Goal: Ask a question: Seek information or help from site administrators or community

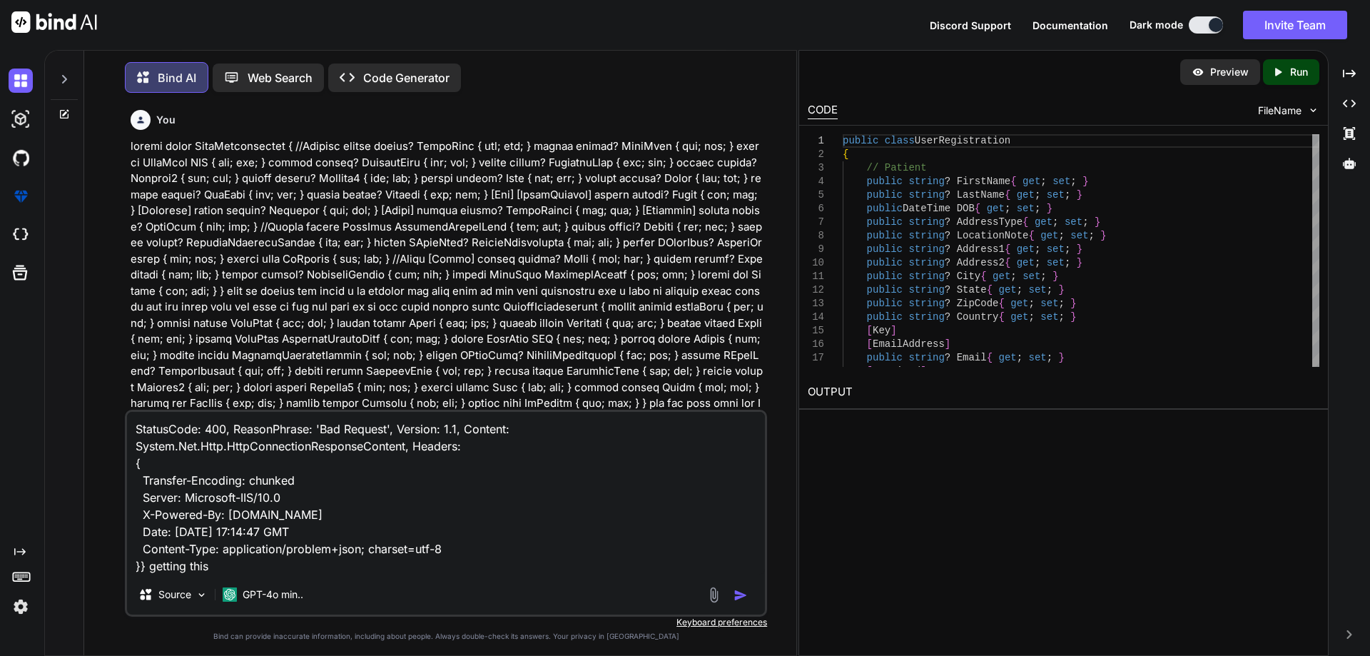
scroll to position [7, 0]
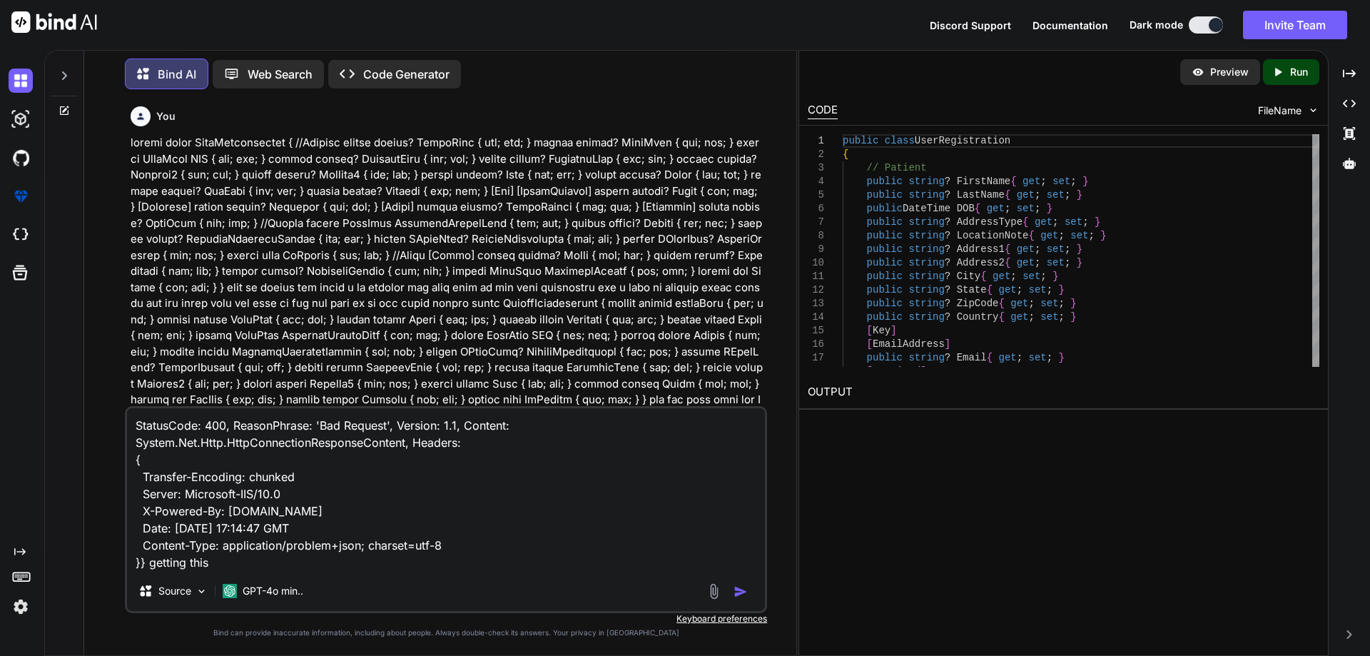
click at [350, 575] on div "StatusCode: 400, ReasonPhrase: 'Bad Request', Version: 1.1, Content: System.Net…" at bounding box center [446, 509] width 642 height 207
click at [224, 557] on textarea "StatusCode: 400, ReasonPhrase: 'Bad Request', Version: 1.1, Content: System.Net…" at bounding box center [446, 489] width 638 height 163
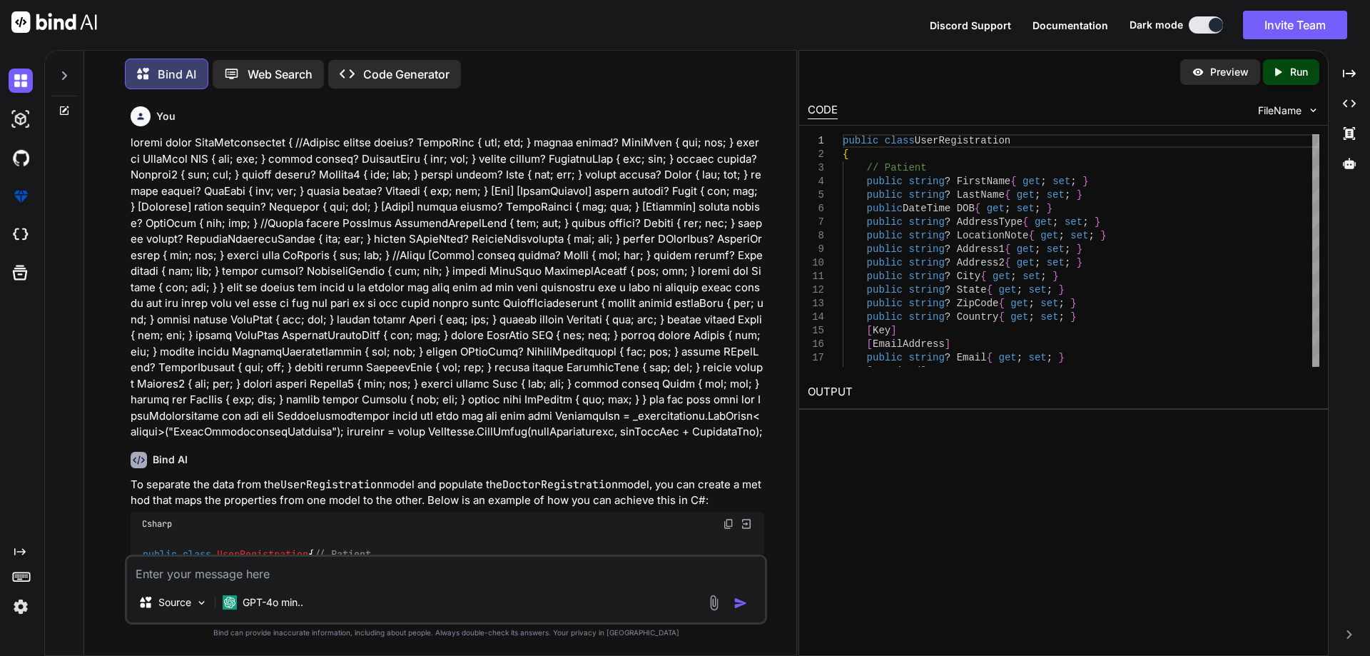
paste textarea "i have web application and i need to consume the api in my methoed like in api …"
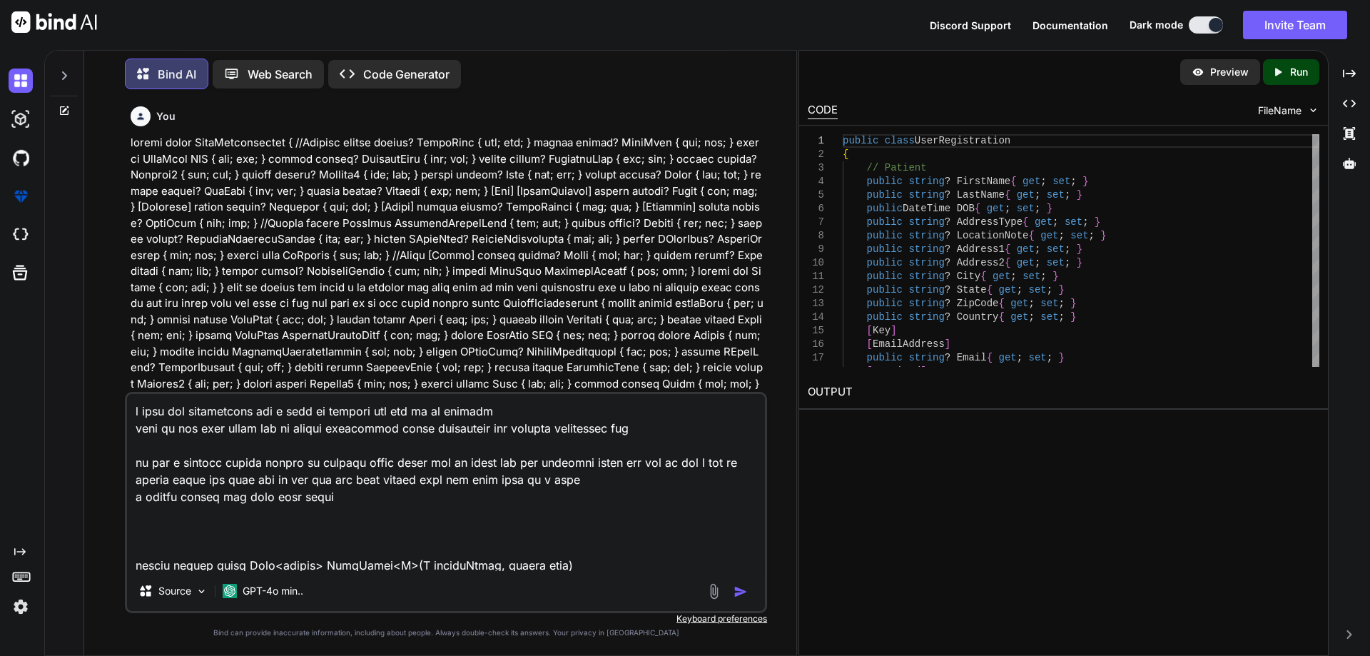
scroll to position [1218, 0]
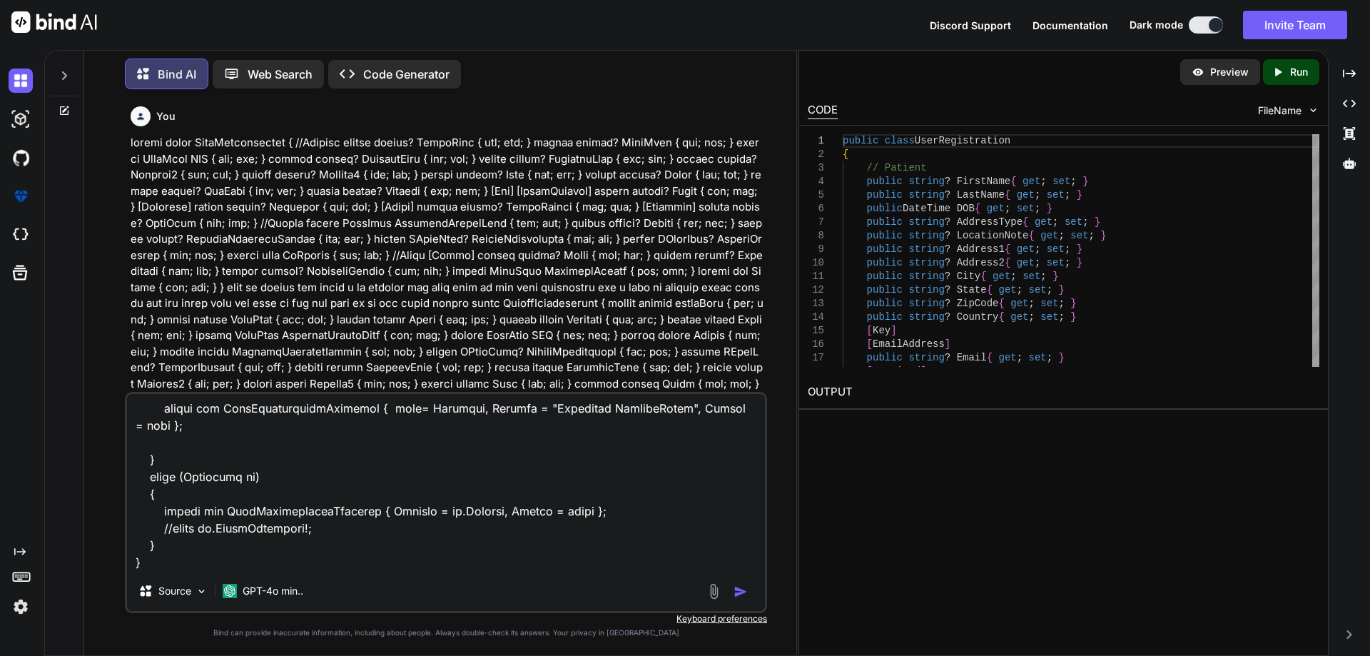
type textarea "i have web application and i need to consume the api in my methoed like in api …"
click at [745, 589] on img "button" at bounding box center [741, 592] width 14 height 14
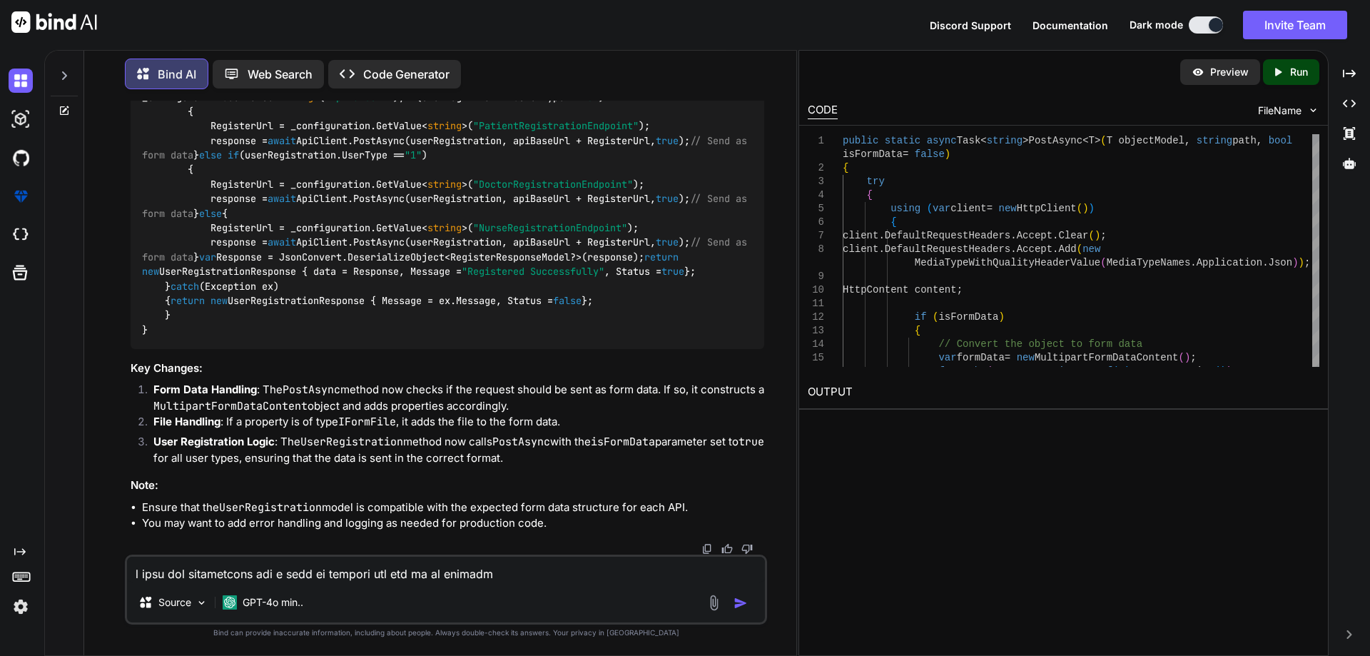
scroll to position [3104, 0]
drag, startPoint x: 236, startPoint y: 273, endPoint x: 564, endPoint y: 270, distance: 327.6
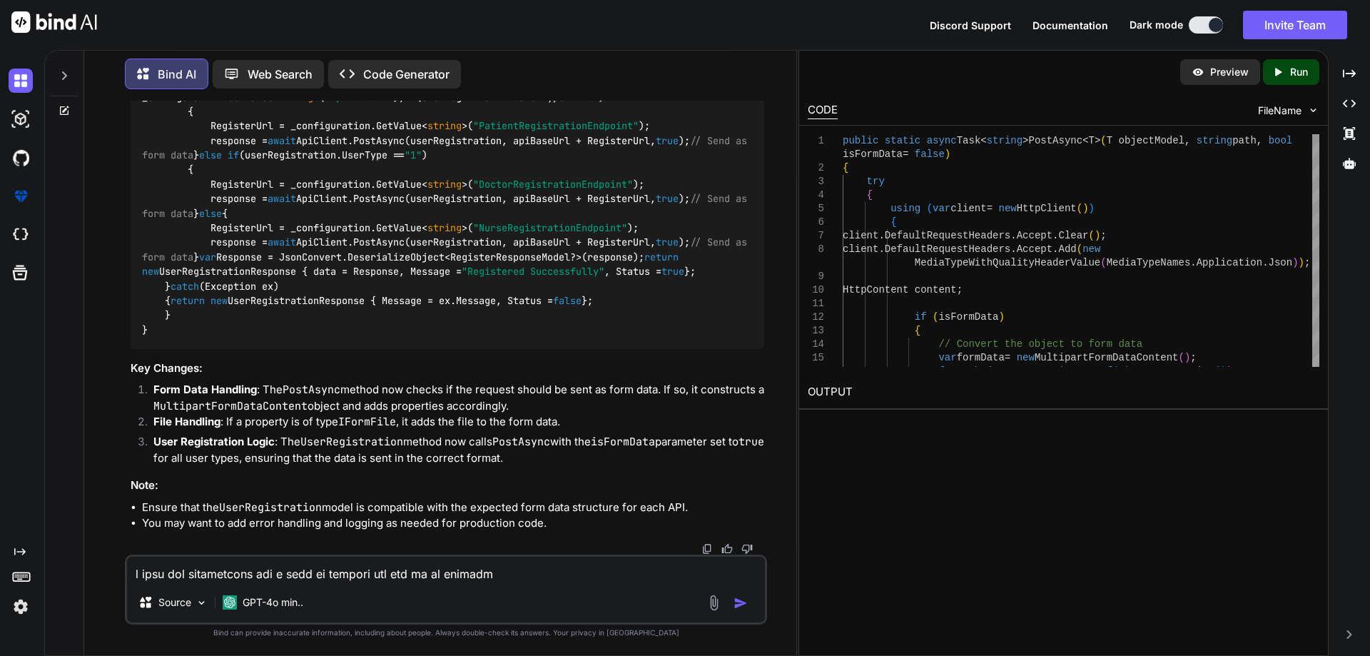
copy code "var json = JsonConvert.SerializeObject(objectModel);"
click at [726, 43] on img at bounding box center [728, 36] width 11 height 11
click at [335, 573] on textarea at bounding box center [446, 570] width 638 height 26
paste textarea "<div class="row g-3"> <div class="col-lg-12 col-xl-6 position-relative"> <label…"
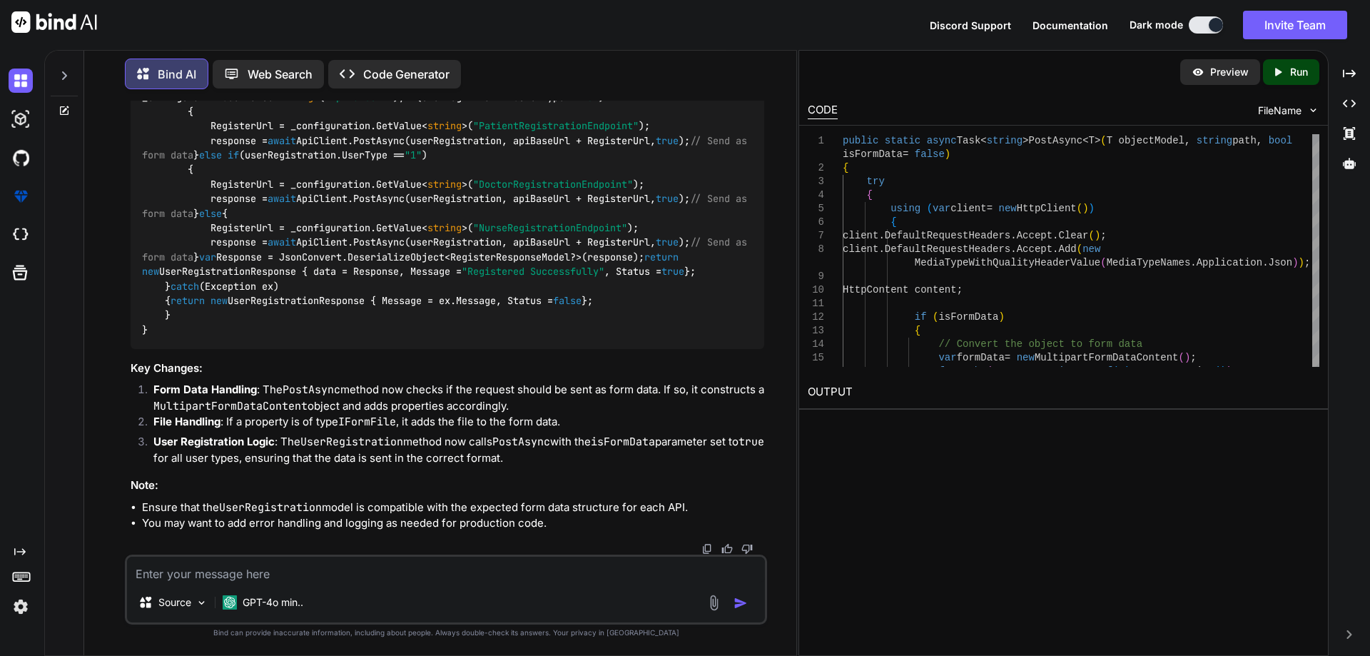
type textarea "<div class="row g-3"> <div class="col-lg-12 col-xl-6 position-relative"> <label…"
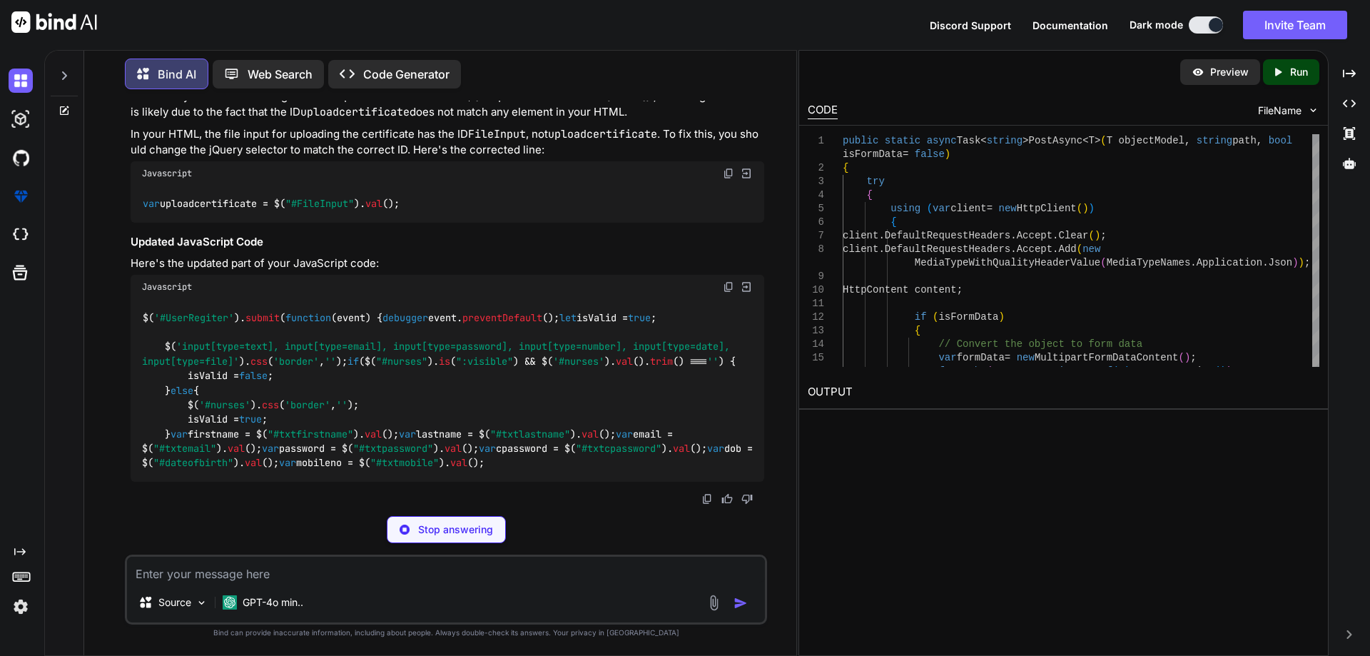
scroll to position [4456, 0]
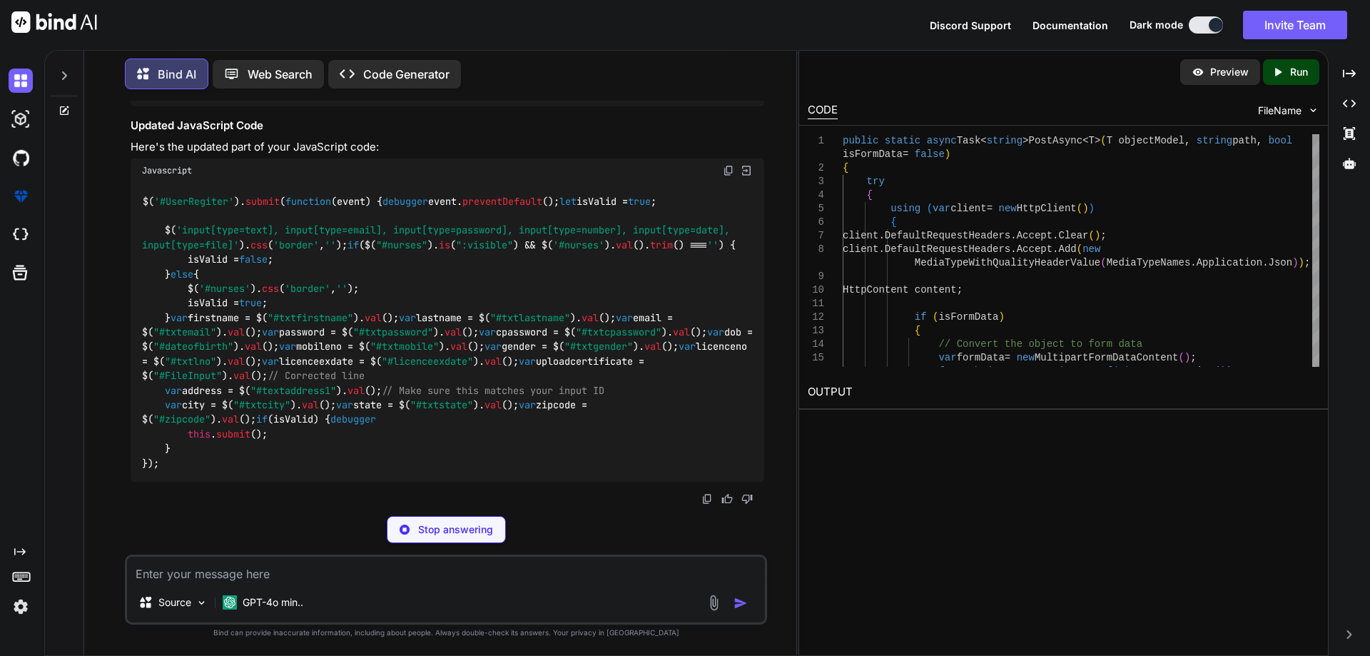
click at [727, 63] on img at bounding box center [728, 56] width 11 height 11
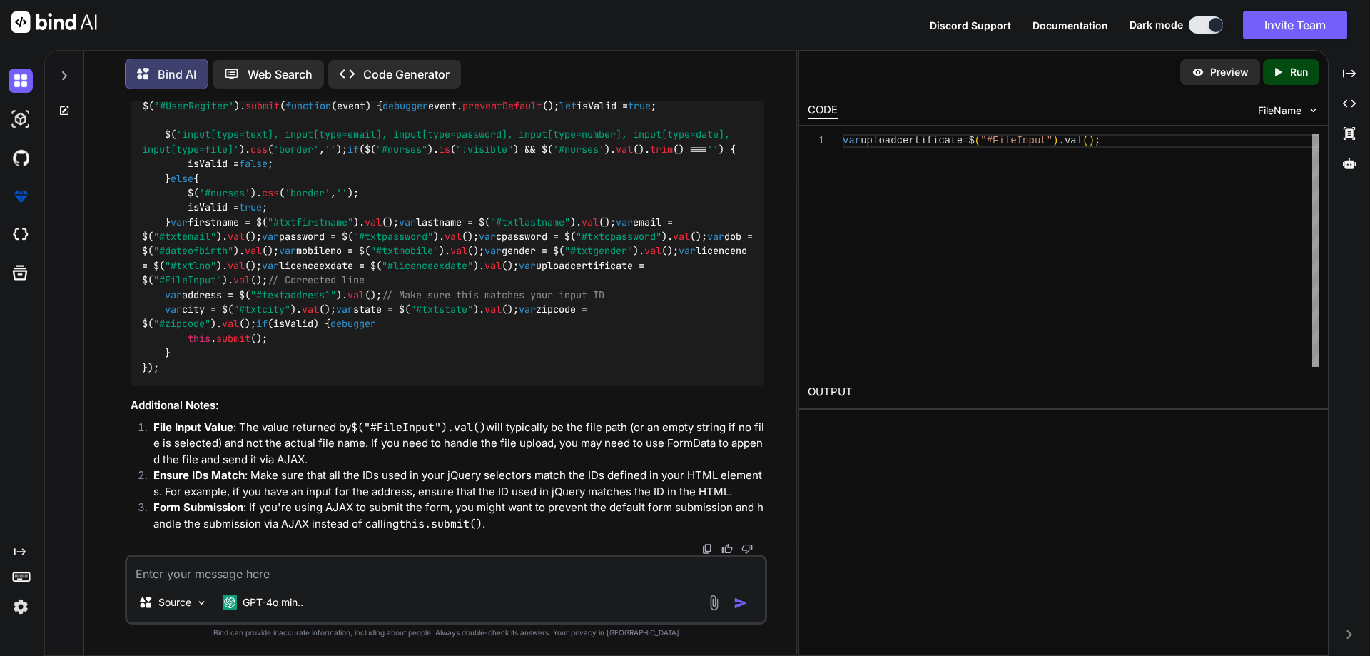
scroll to position [4956, 0]
click at [407, 575] on textarea at bounding box center [446, 570] width 638 height 26
paste textarea "<div class="row g-3"> <div class="col-lg-12 col-xl-6 position-relative"> <label…"
type textarea "<div class="row g-3"> <div class="col-lg-12 col-xl-6 position-relative"> <label…"
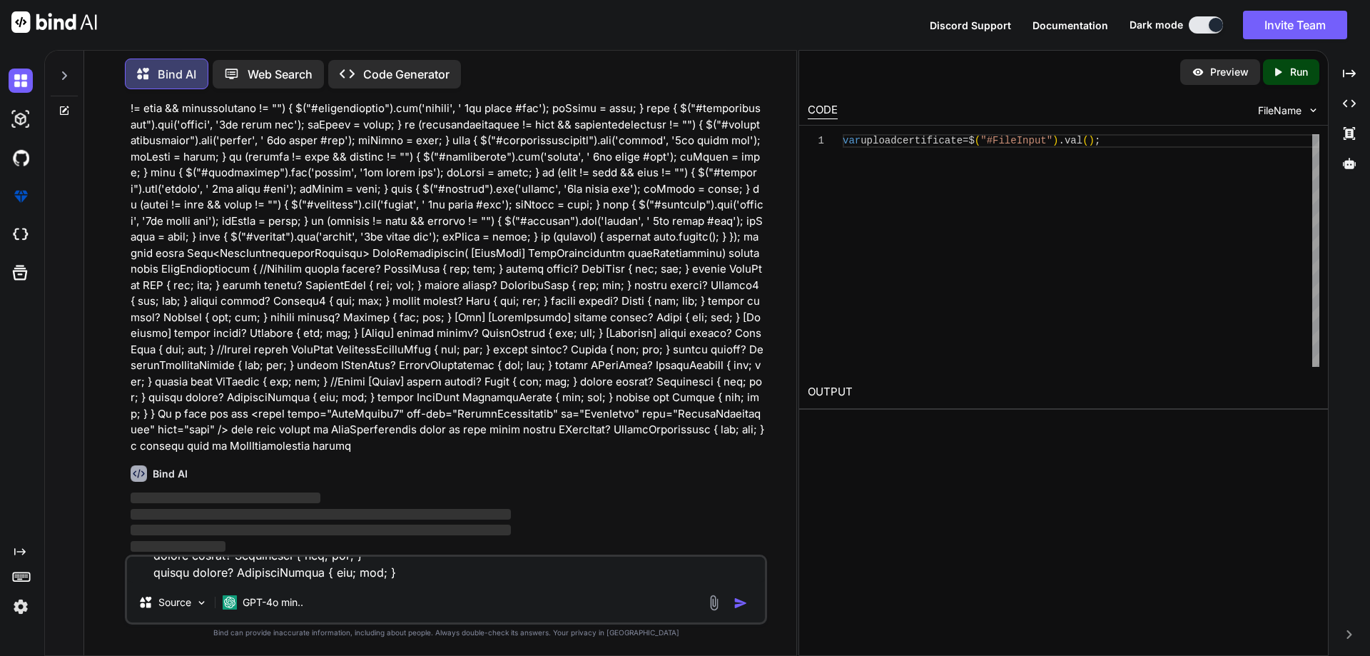
scroll to position [0, 0]
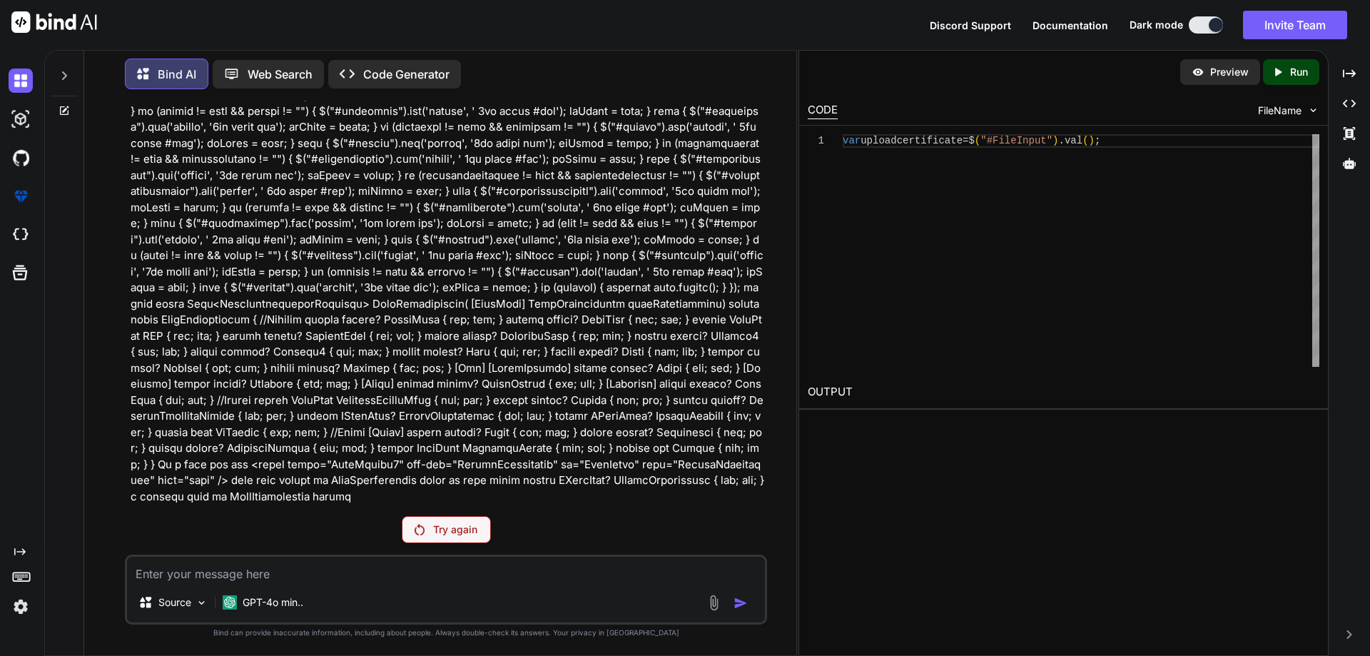
click at [437, 521] on div "Try again" at bounding box center [446, 529] width 89 height 27
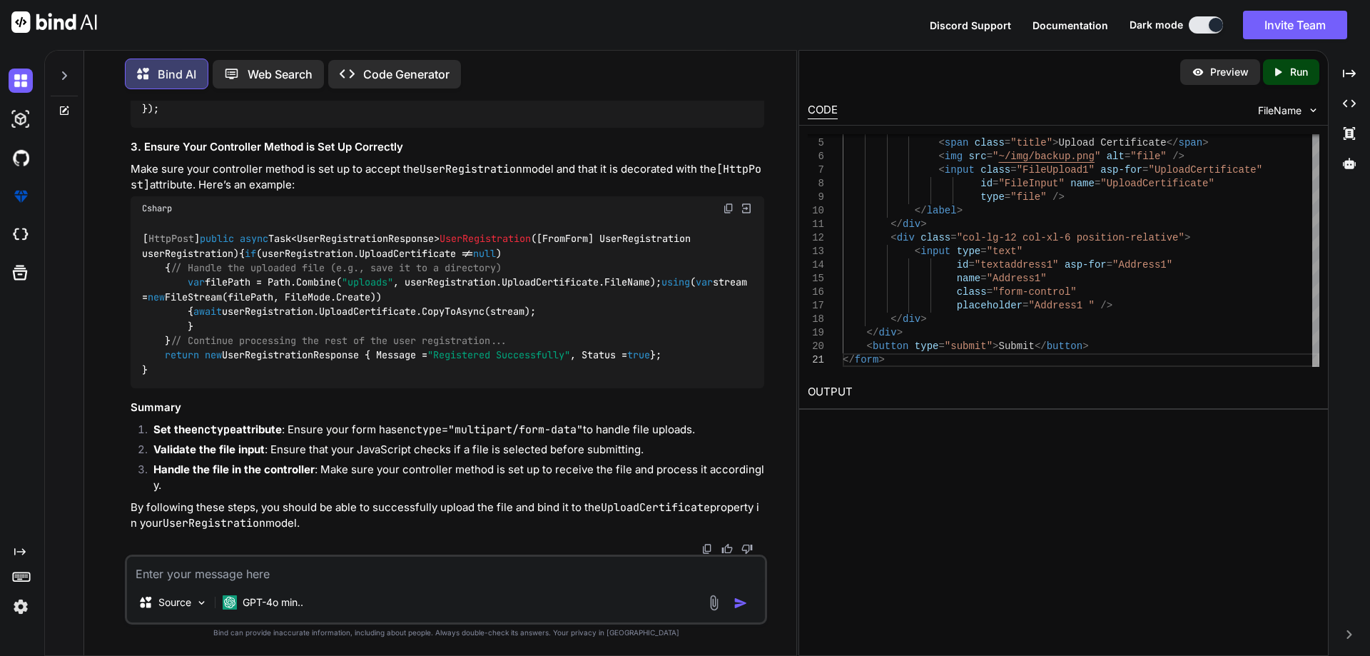
scroll to position [7383, 0]
click at [532, 323] on code "[ HttpPost ] public async Task<UserRegistrationResponse> UserRegistration ( [Fr…" at bounding box center [447, 304] width 611 height 146
click at [203, 582] on textarea at bounding box center [446, 570] width 638 height 26
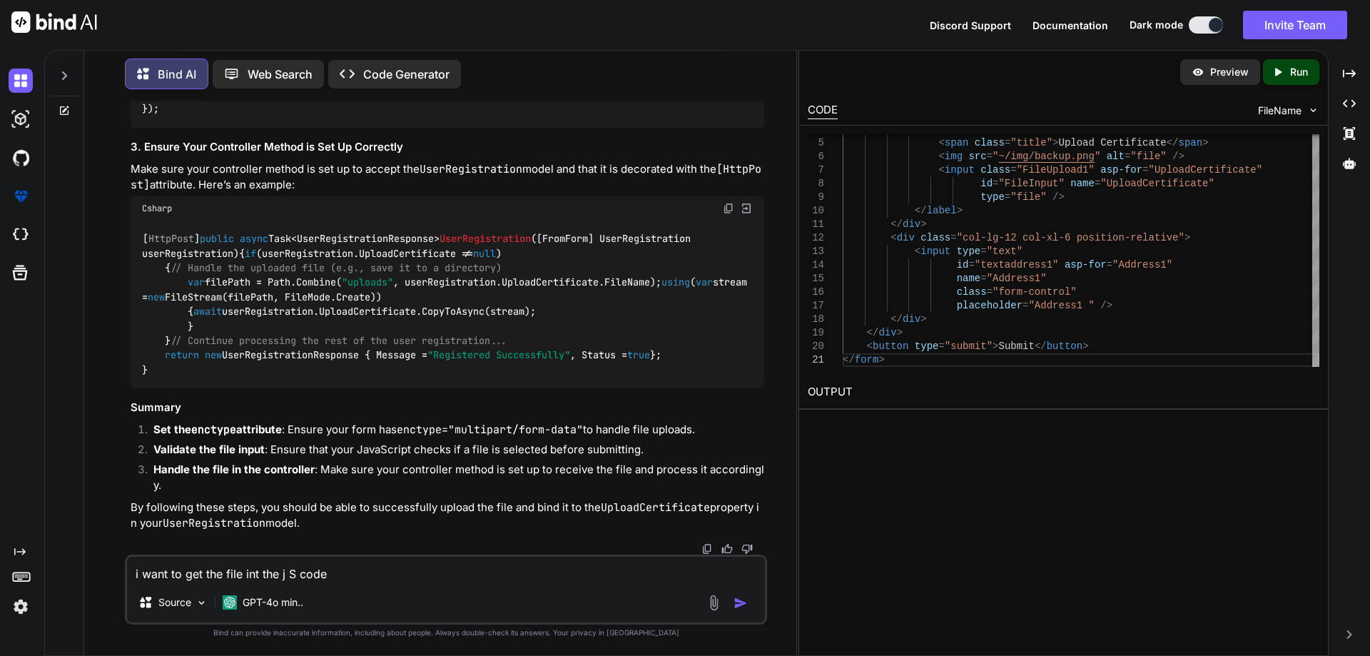
type textarea "i want to get the file int the j S code"
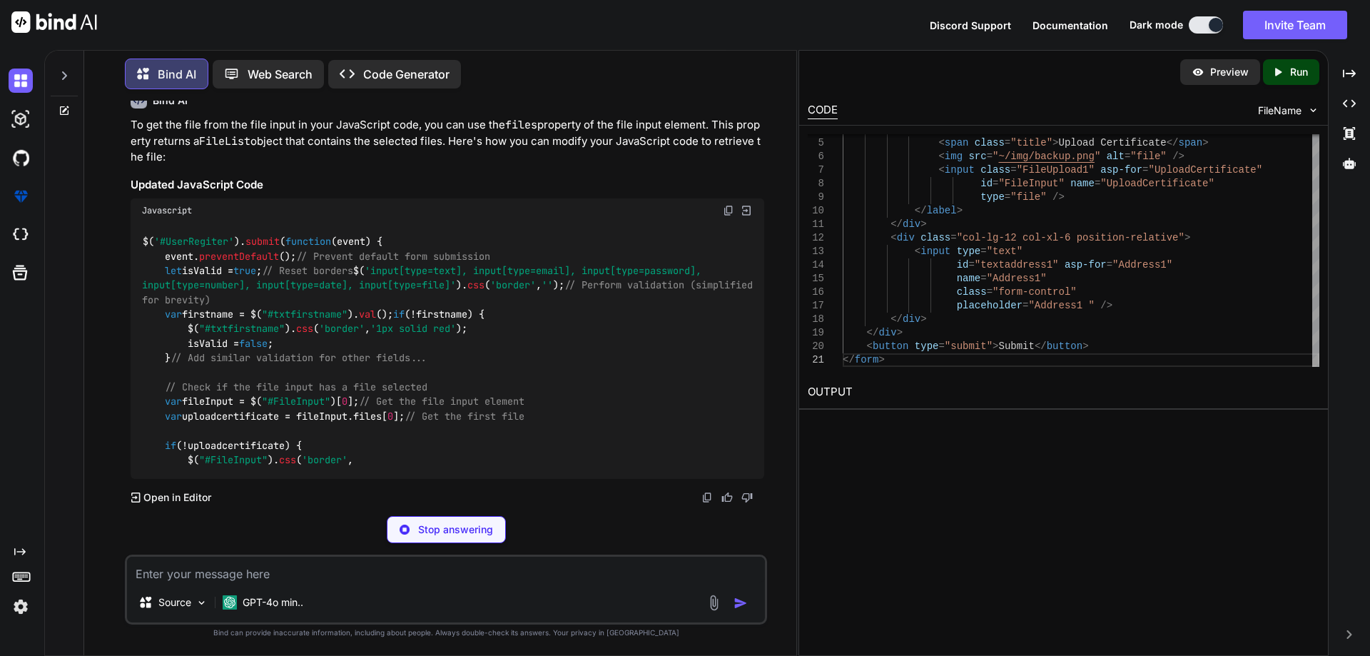
scroll to position [8095, 0]
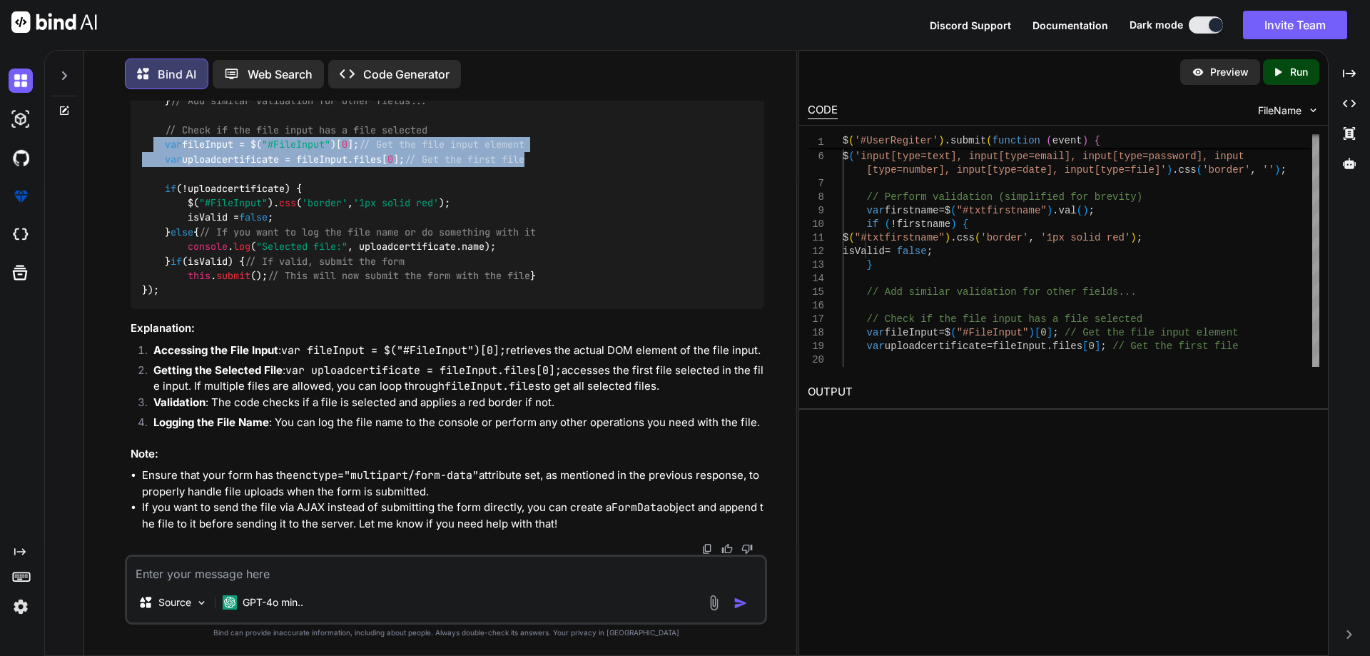
drag, startPoint x: 155, startPoint y: 400, endPoint x: 562, endPoint y: 418, distance: 407.9
click at [562, 309] on div "$( '#UserRegiter' ). submit ( function ( event ) { event. preventDefault (); //…" at bounding box center [448, 137] width 634 height 343
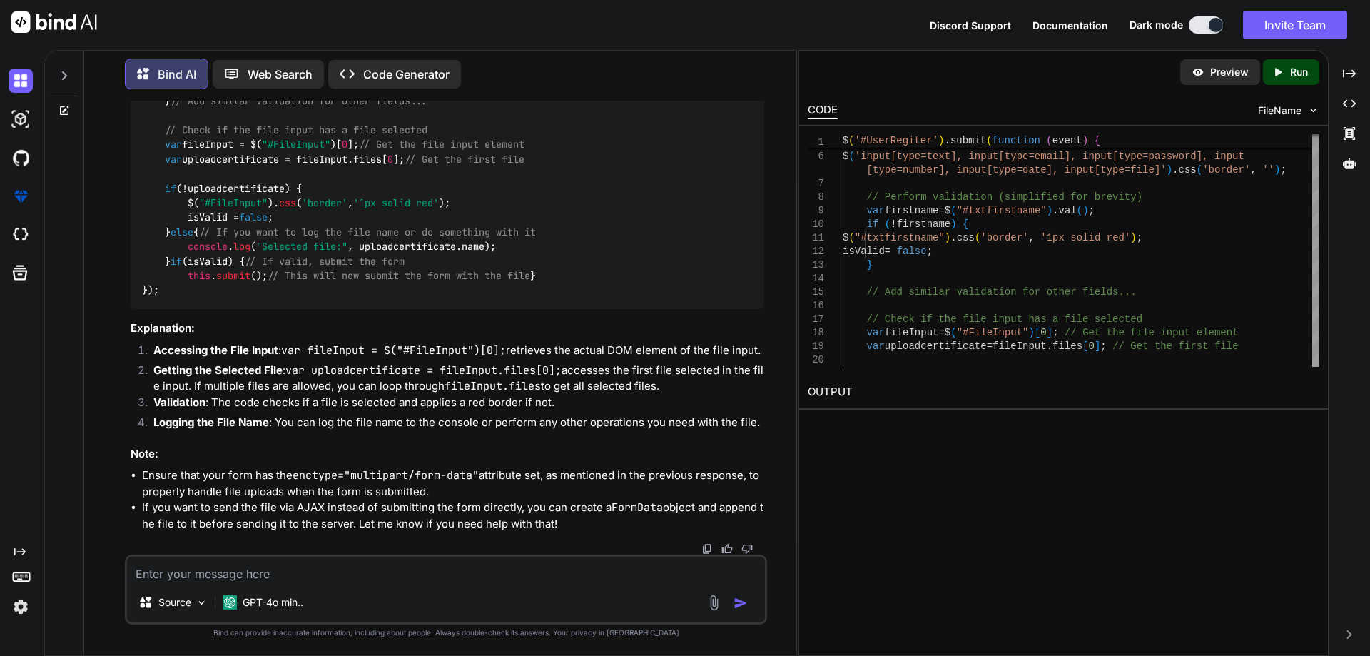
click at [341, 221] on div "$( '#UserRegiter' ). submit ( function ( event ) { event. preventDefault (); //…" at bounding box center [448, 137] width 634 height 343
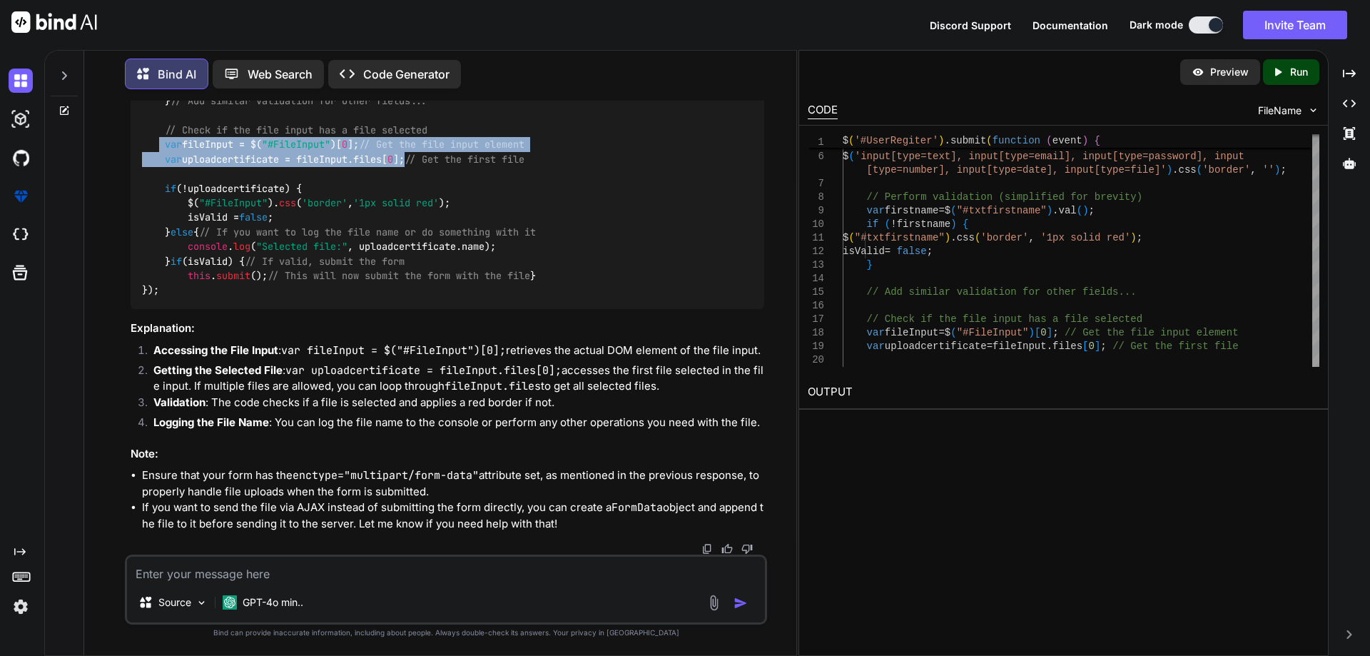
drag, startPoint x: 416, startPoint y: 205, endPoint x: 158, endPoint y: 190, distance: 258.1
click at [158, 190] on code "$( '#UserRegiter' ). submit ( function ( event ) { event. preventDefault (); //…" at bounding box center [450, 137] width 617 height 320
copy code "var fileInput = $( "#FileInput" )[ 0 ]; // Get the file input element var uploa…"
click at [201, 562] on textarea at bounding box center [446, 570] width 638 height 26
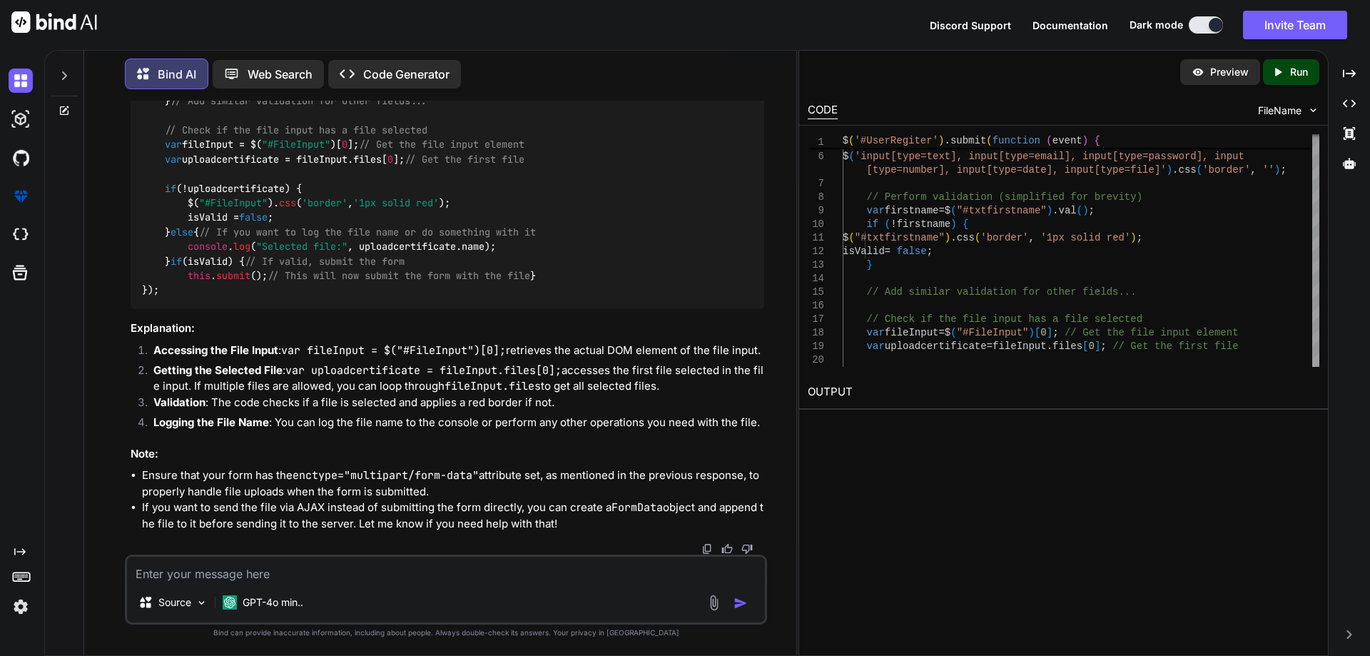
paste textarea "public IFormFile? UploadCertificate { get; set; }"
type textarea "public IFormFile? UploadCertificate { get; set; } i want to set this file to th…"
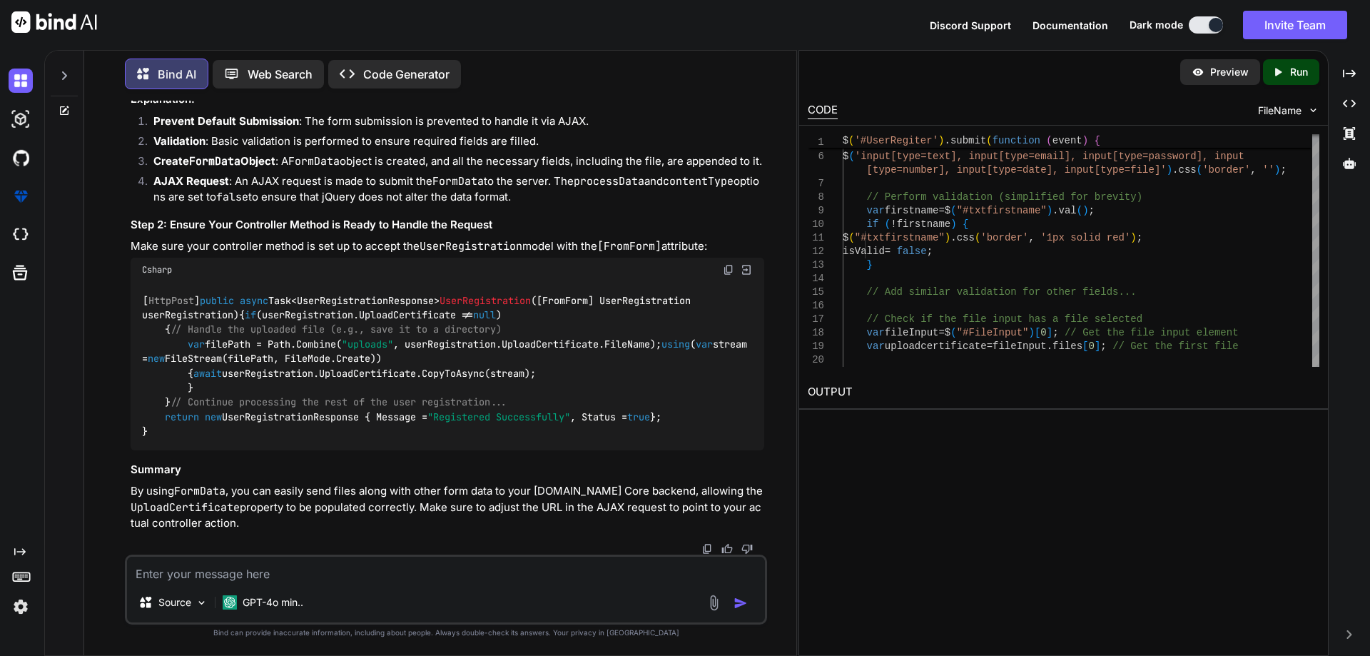
scroll to position [9741, 0]
click at [226, 569] on textarea at bounding box center [446, 570] width 638 height 26
paste textarea "$('#UserRegiter').submit(function (event) { debugger event.preventDefault(); le…"
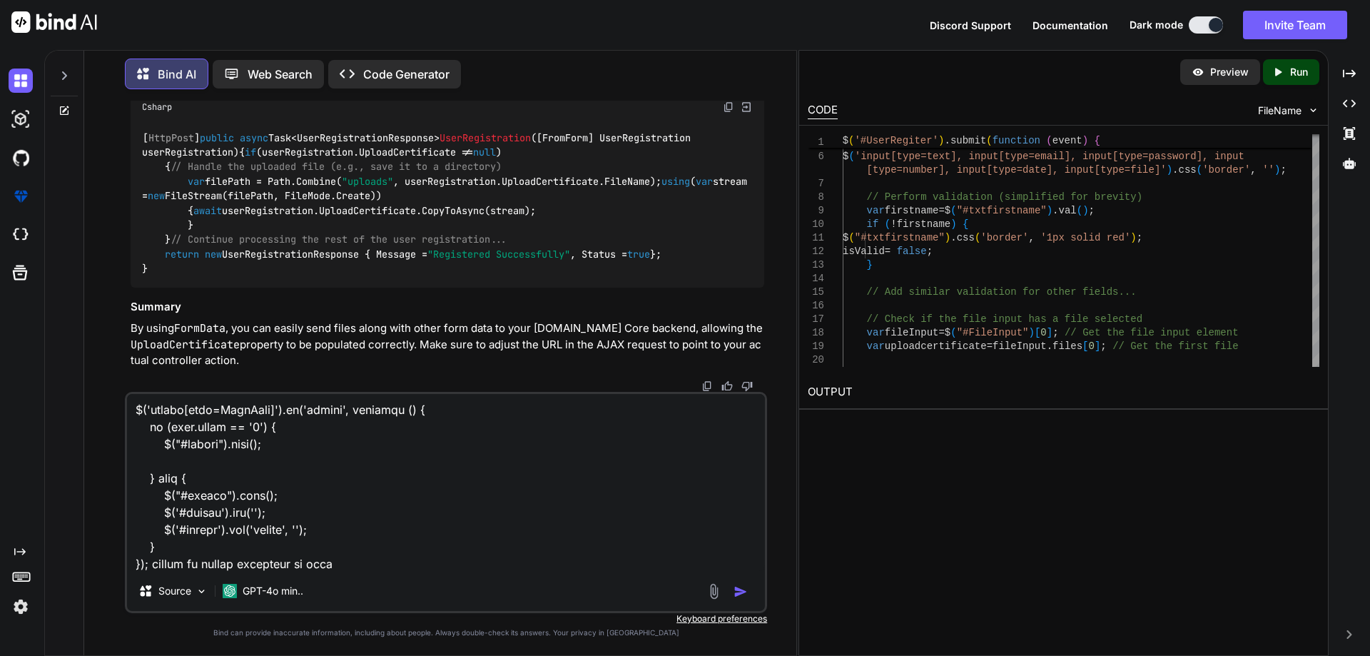
type textarea "$('#UserRegiter').submit(function (event) { debugger event.preventDefault(); le…"
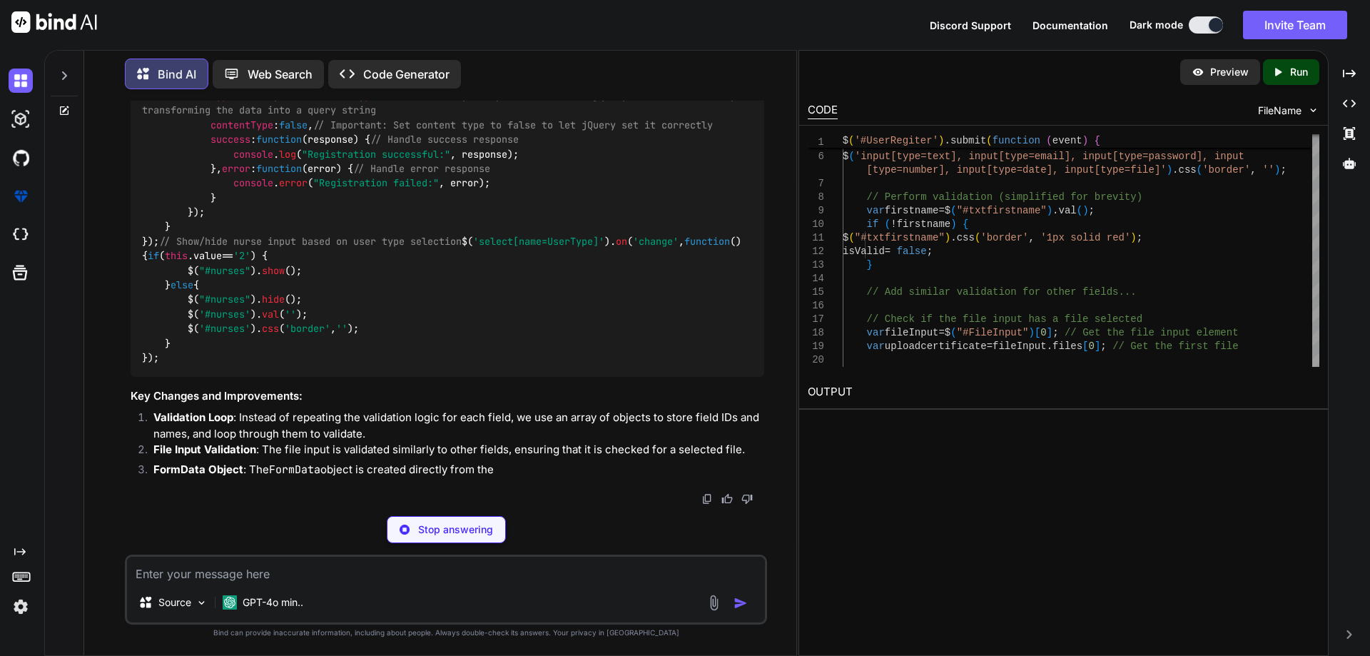
scroll to position [12084, 0]
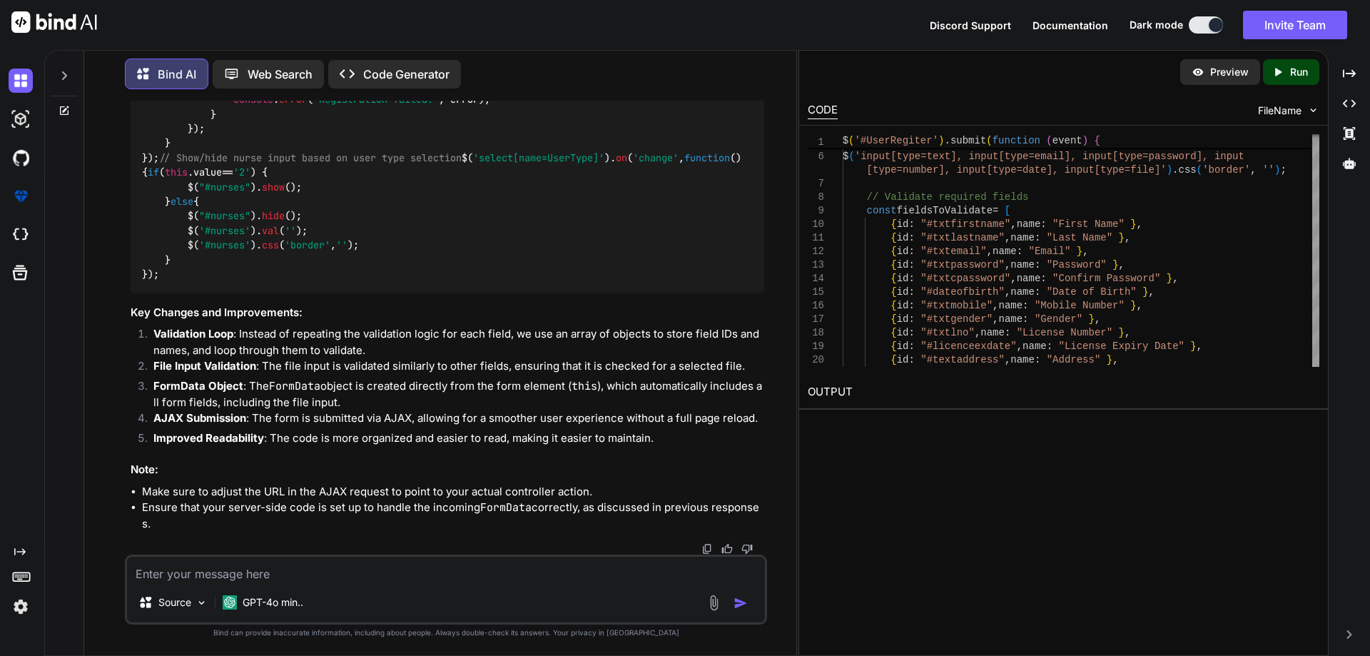
drag, startPoint x: 322, startPoint y: 358, endPoint x: 379, endPoint y: 269, distance: 105.3
drag, startPoint x: 189, startPoint y: 283, endPoint x: 323, endPoint y: 339, distance: 145.3
copy code "$. ajax ({ url : '/YourController/UserRegistration' , // Adjust the URL to your…"
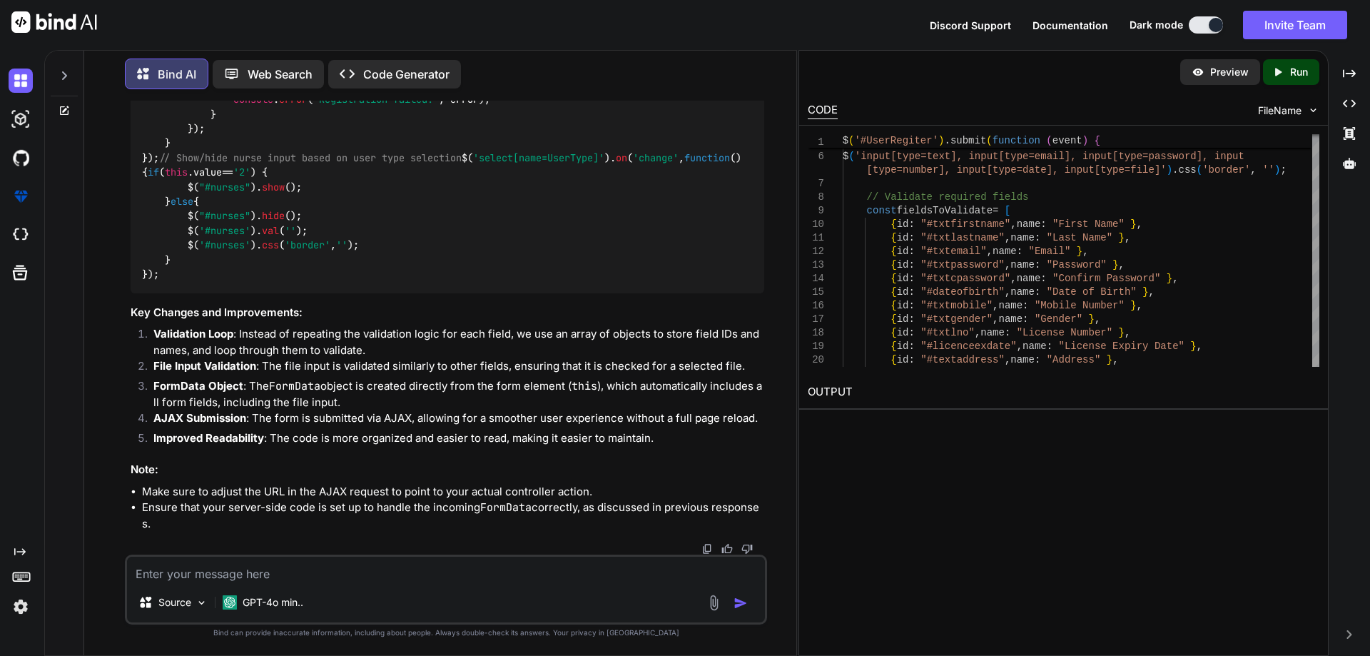
click at [374, 572] on textarea at bounding box center [446, 570] width 638 height 26
paste textarea "@using InfraredIV.Core.WebRequestModel @model UserRegistration @* For more info…"
type textarea "@using InfraredIV.Core.WebRequestModel @model UserRegistration @* For more info…"
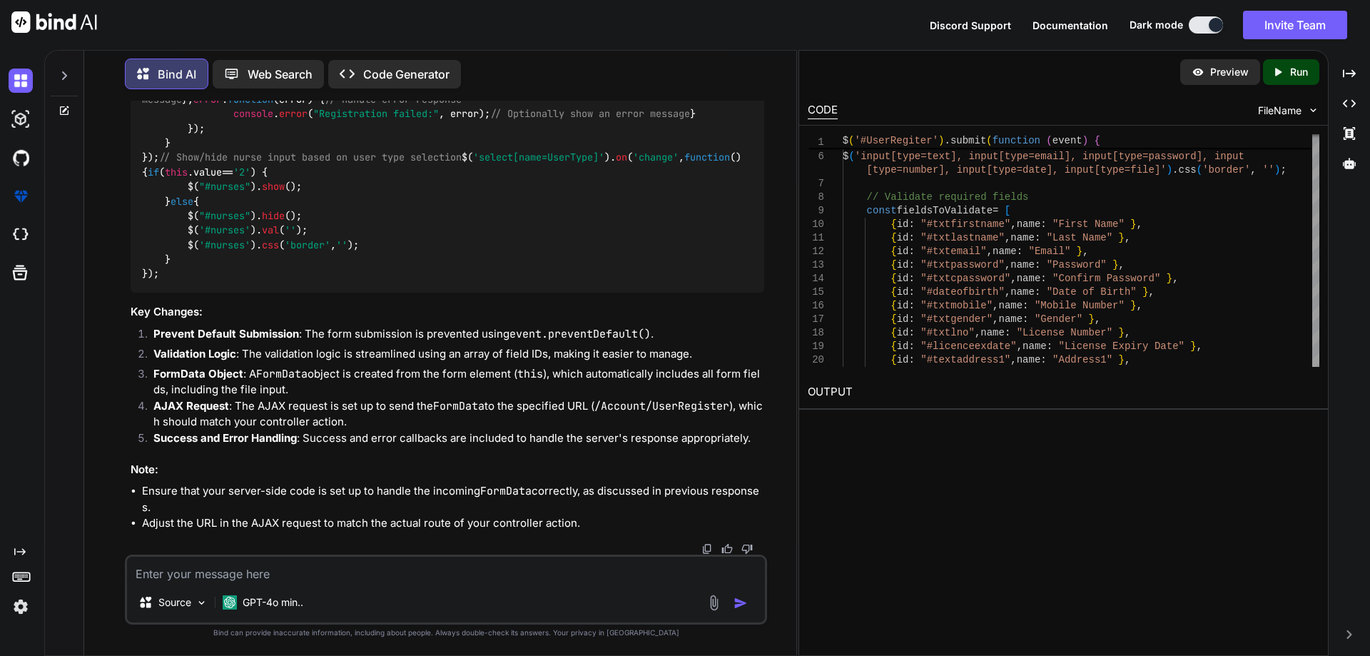
scroll to position [14381, 0]
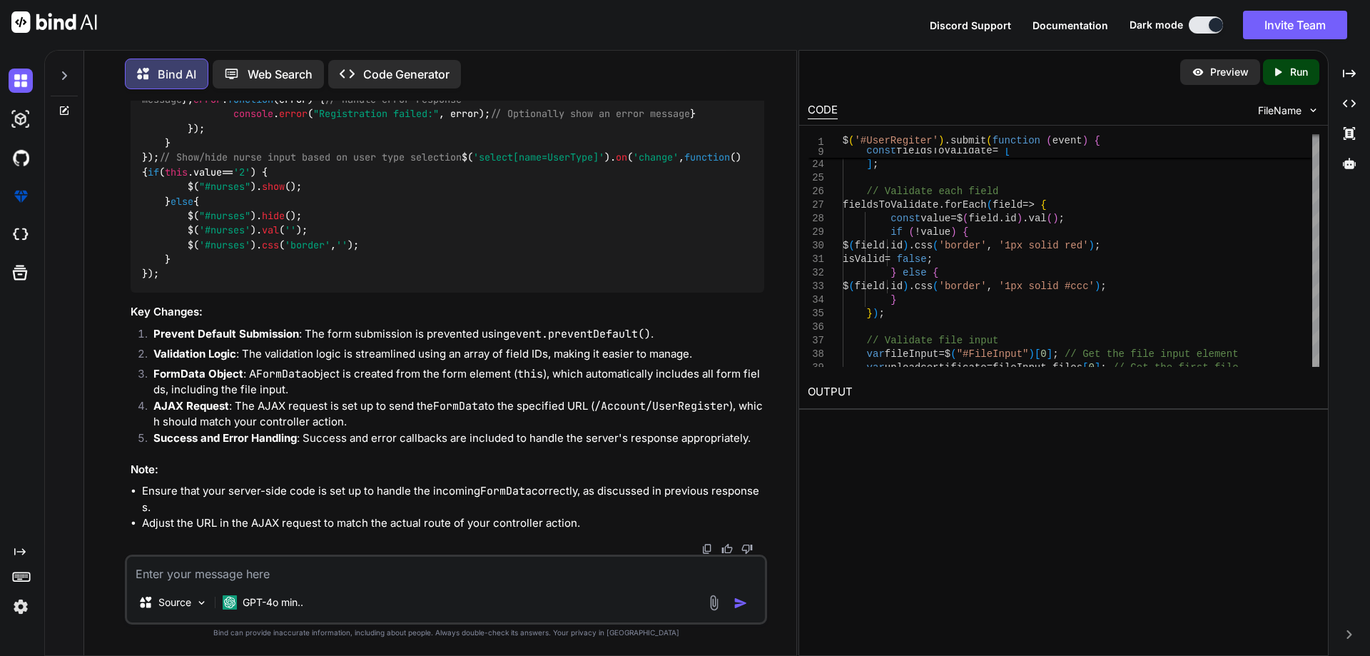
click at [264, 567] on textarea at bounding box center [446, 570] width 638 height 26
paste textarea "StatusCode: 300, ReasonPhrase: 'Multiple Choices', Version: 1.1, Content: Syste…"
type textarea "i am [PERSON_NAME] error StatusCode: 300, ReasonPhrase: 'Multiple Choices', Ver…"
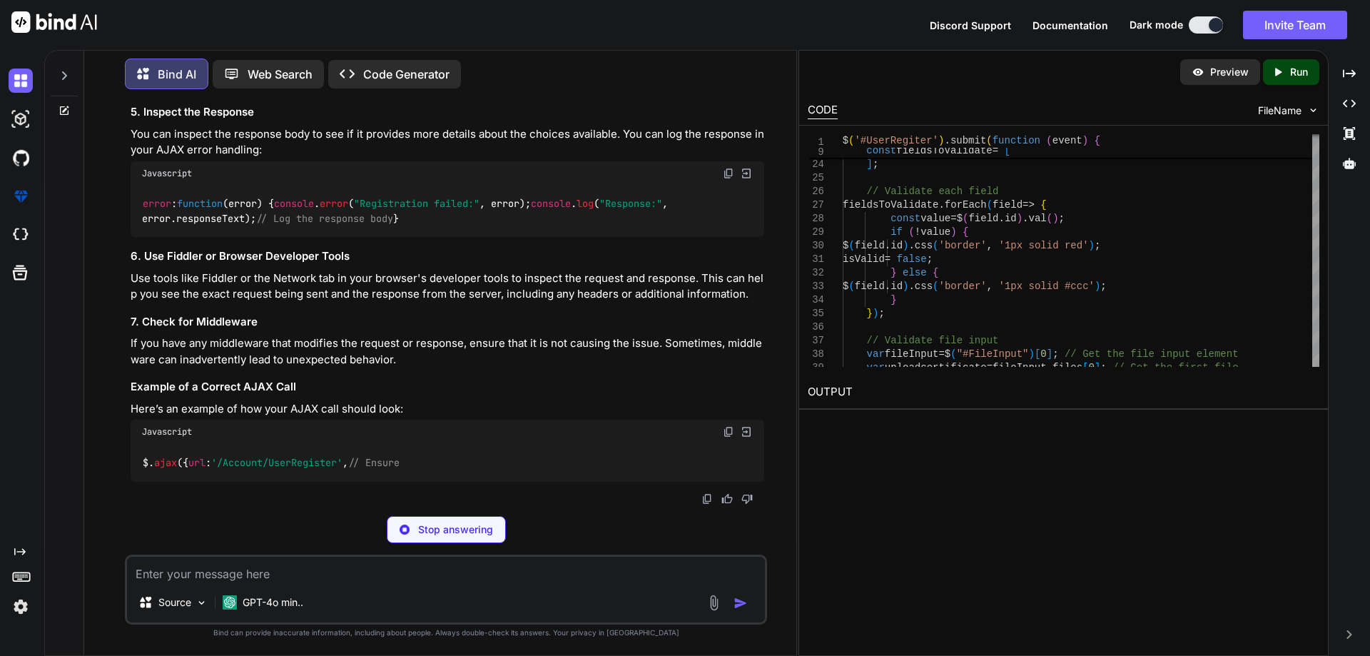
scroll to position [16233, 0]
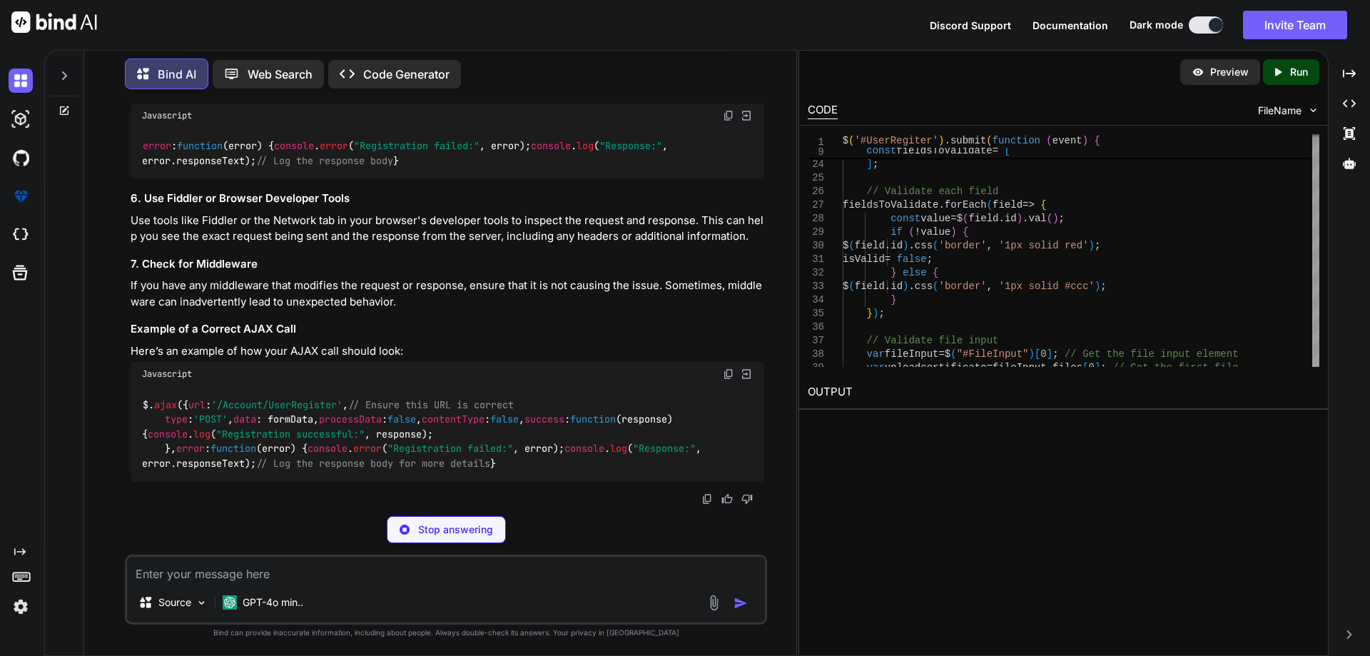
drag, startPoint x: 138, startPoint y: 313, endPoint x: 250, endPoint y: 314, distance: 111.3
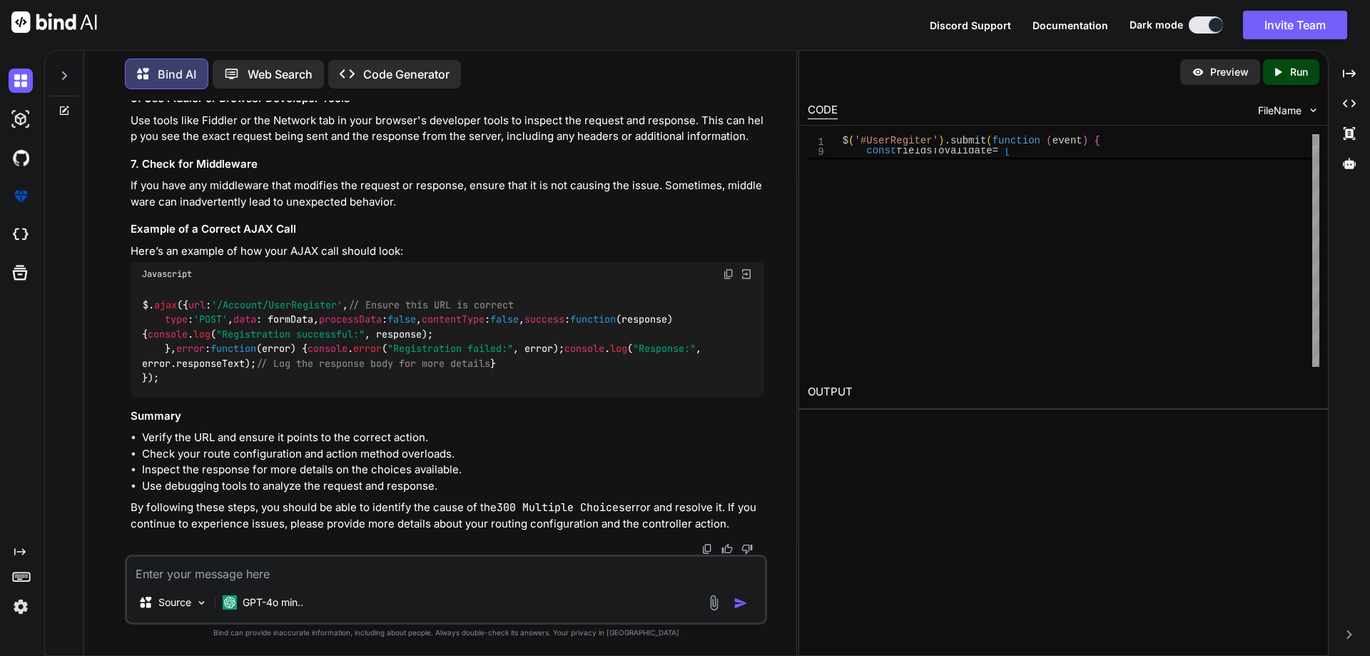
scroll to position [16305, 0]
drag, startPoint x: 187, startPoint y: 328, endPoint x: 258, endPoint y: 328, distance: 71.4
drag, startPoint x: 425, startPoint y: 375, endPoint x: 478, endPoint y: 375, distance: 52.8
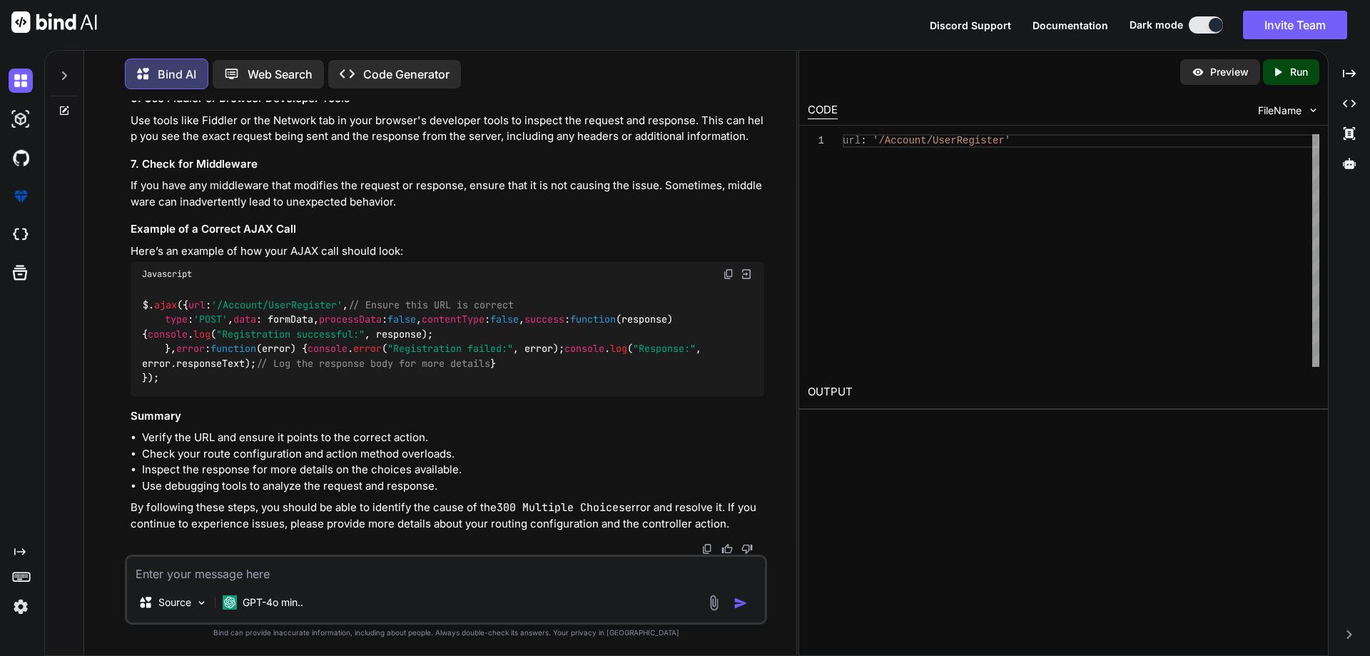
click at [23, 93] on div at bounding box center [24, 80] width 30 height 39
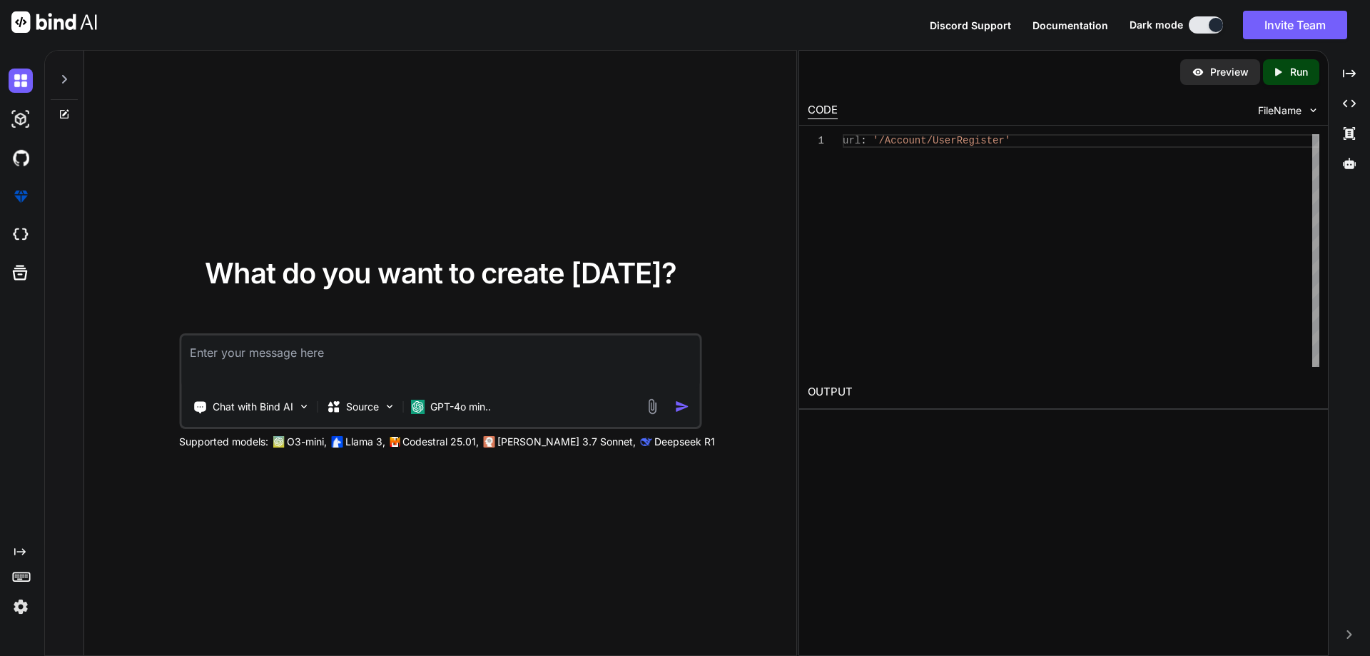
click at [241, 363] on textarea at bounding box center [440, 361] width 518 height 53
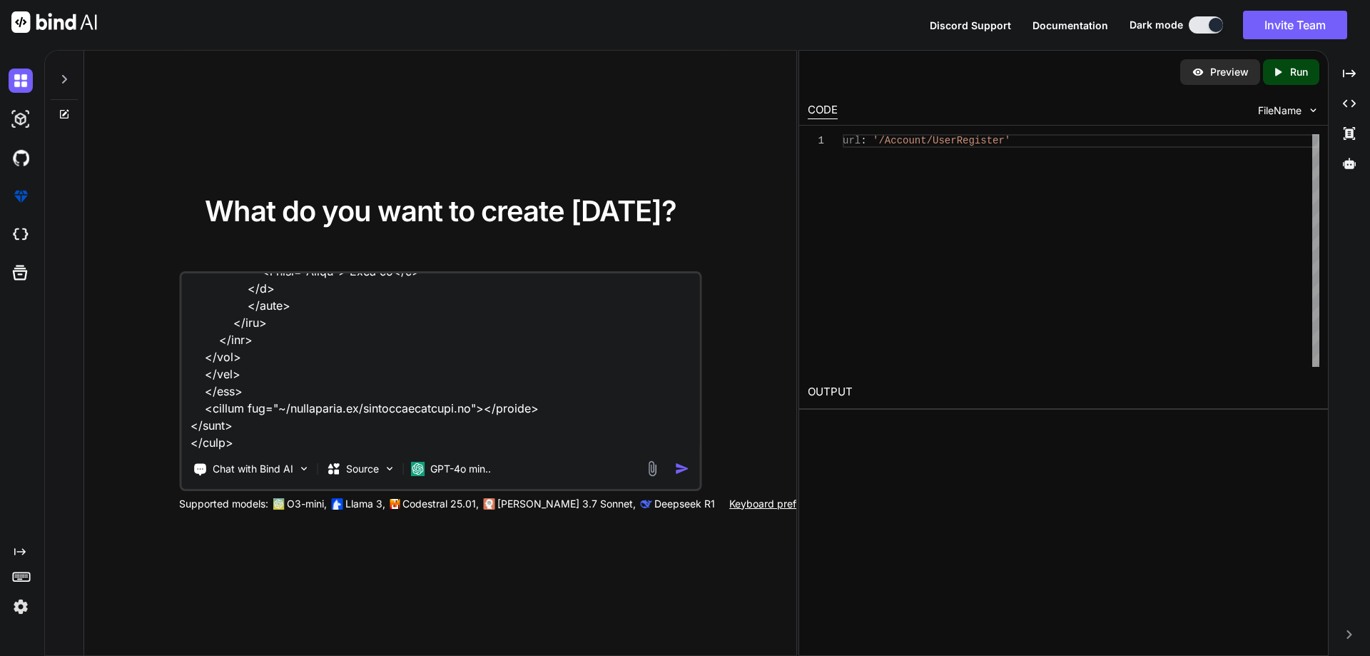
scroll to position [4816, 0]
click at [367, 440] on textarea at bounding box center [440, 361] width 518 height 177
paste textarea "//$('#UserRegiter').submit(function (event) { // debugger // event.preventDefau…"
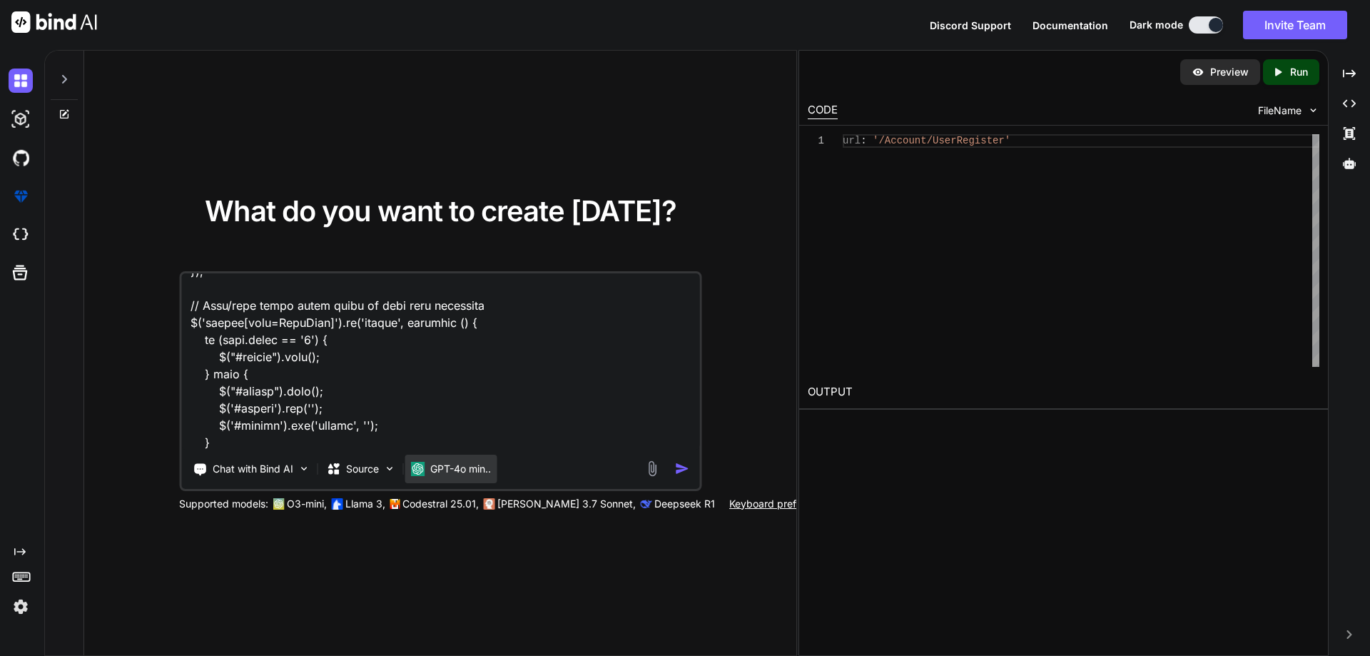
paste textarea "public async Task<UserRegistrationResponse> UserRegistration( [FromForm] UserRe…"
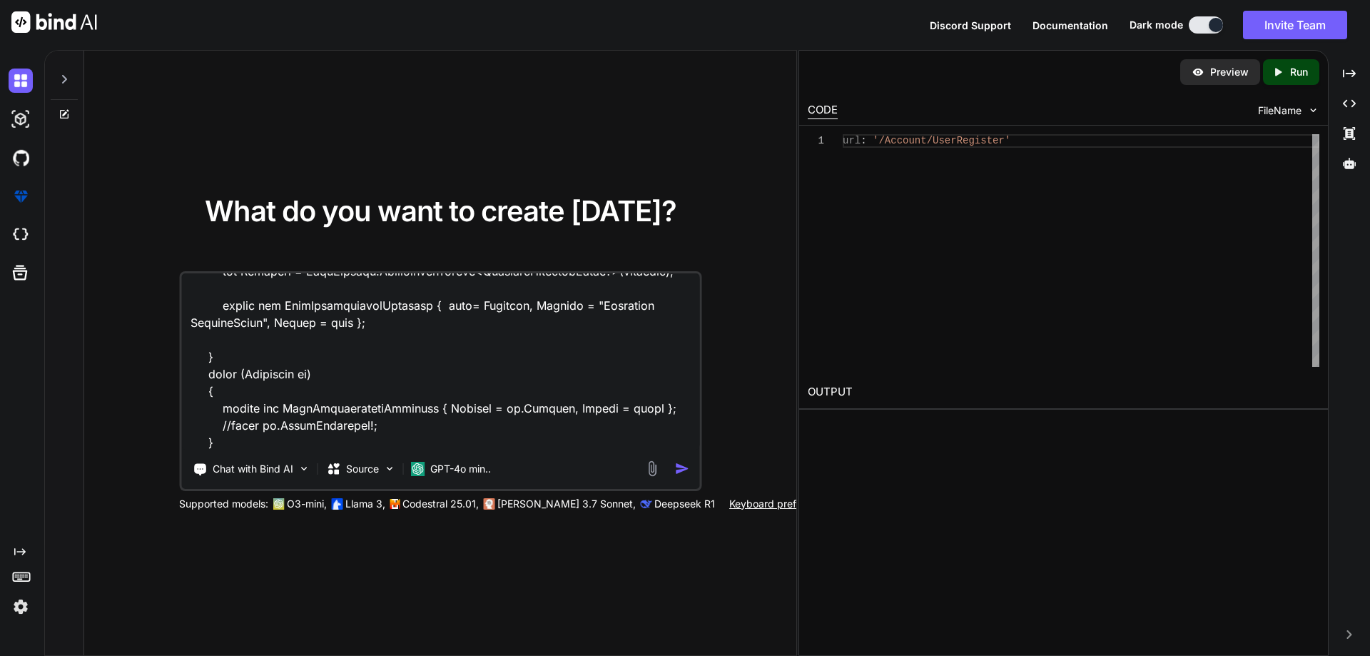
paste textarea "public async Task<string> AddDoctorAsync(DoctorRegistration model, string apiUr…"
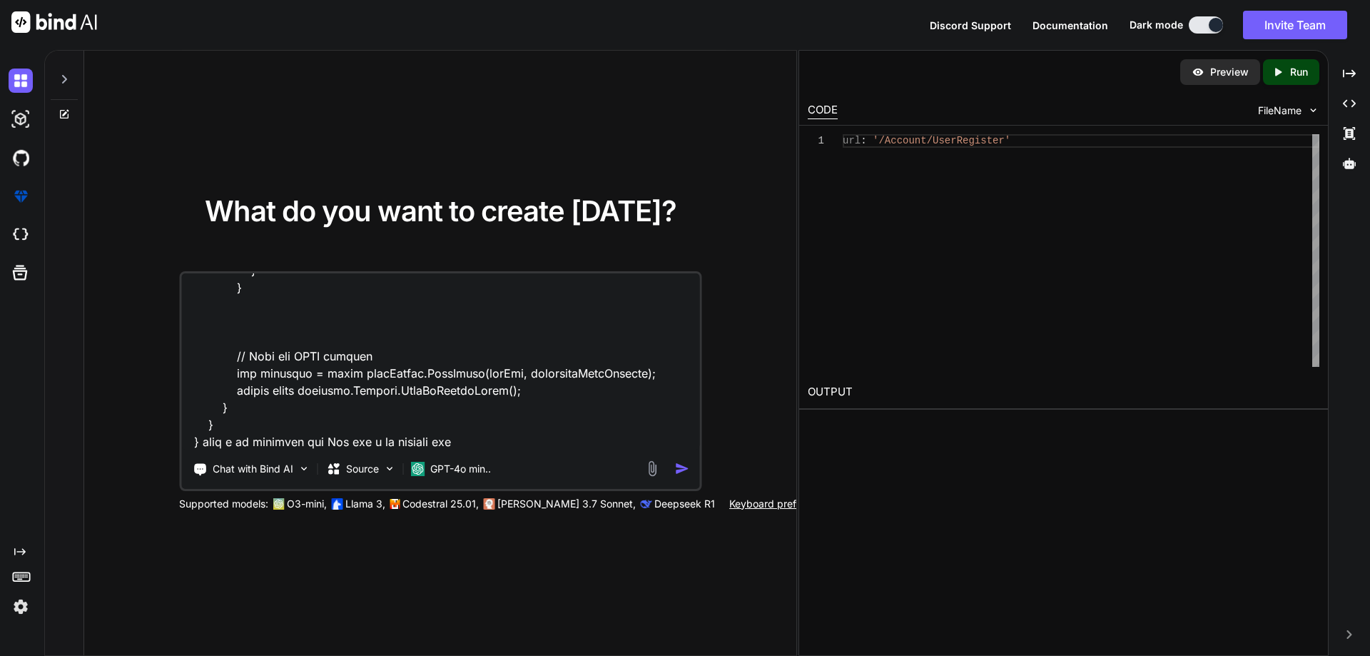
paste textarea "StatusCode: 300, ReasonPhrase: 'Multiple Choices', Version: 1.1, Content: Syste…"
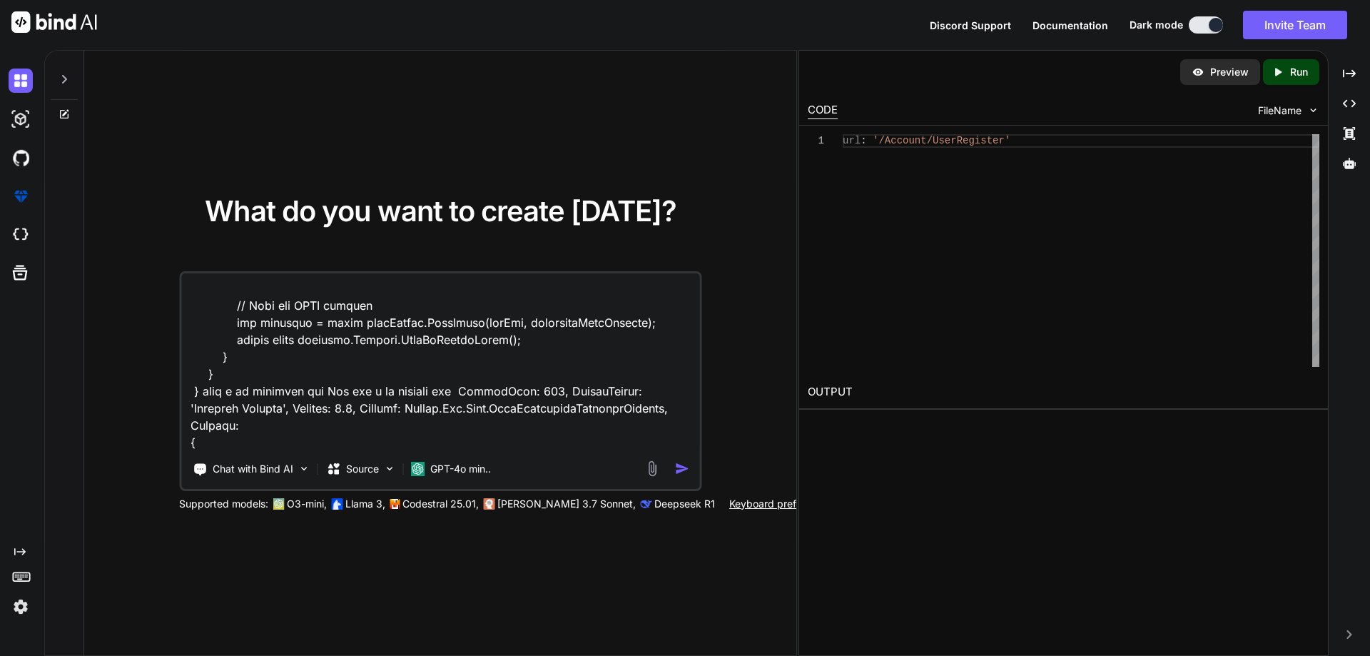
scroll to position [12009, 0]
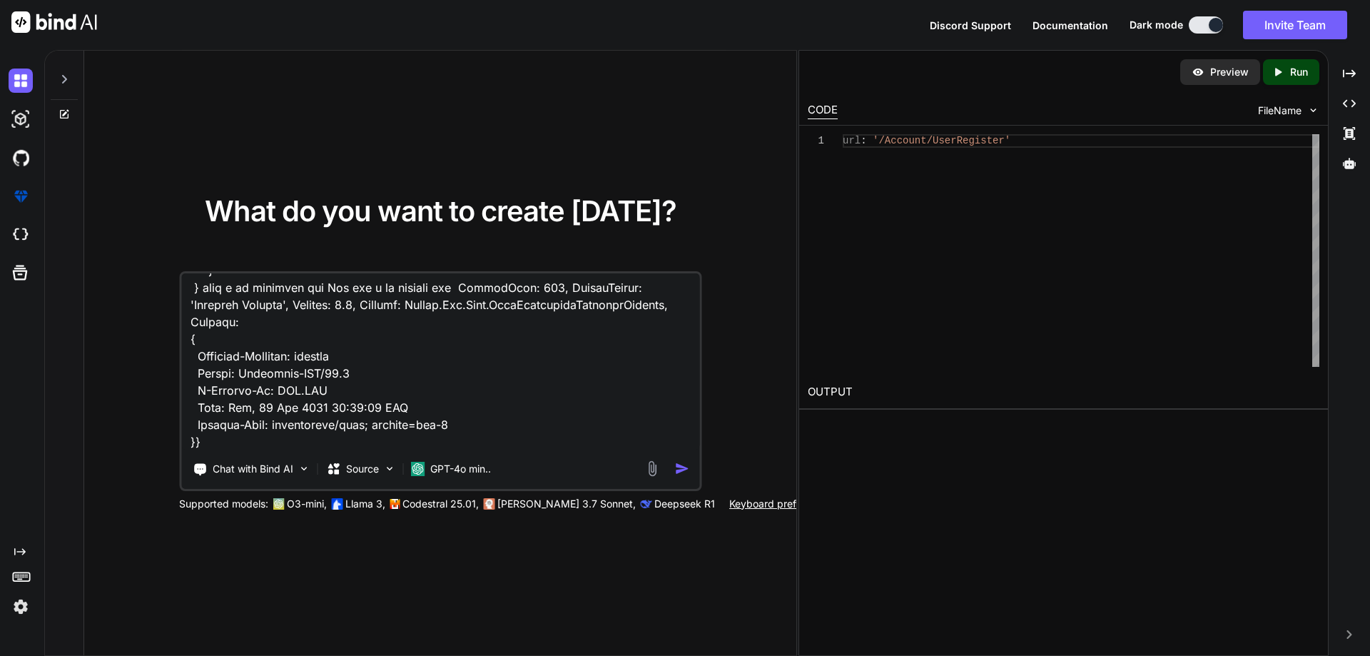
type textarea "@using InfraredIV.Core.WebRequestModel @model UserRegistration @* For more info…"
click at [687, 469] on img "button" at bounding box center [681, 468] width 15 height 15
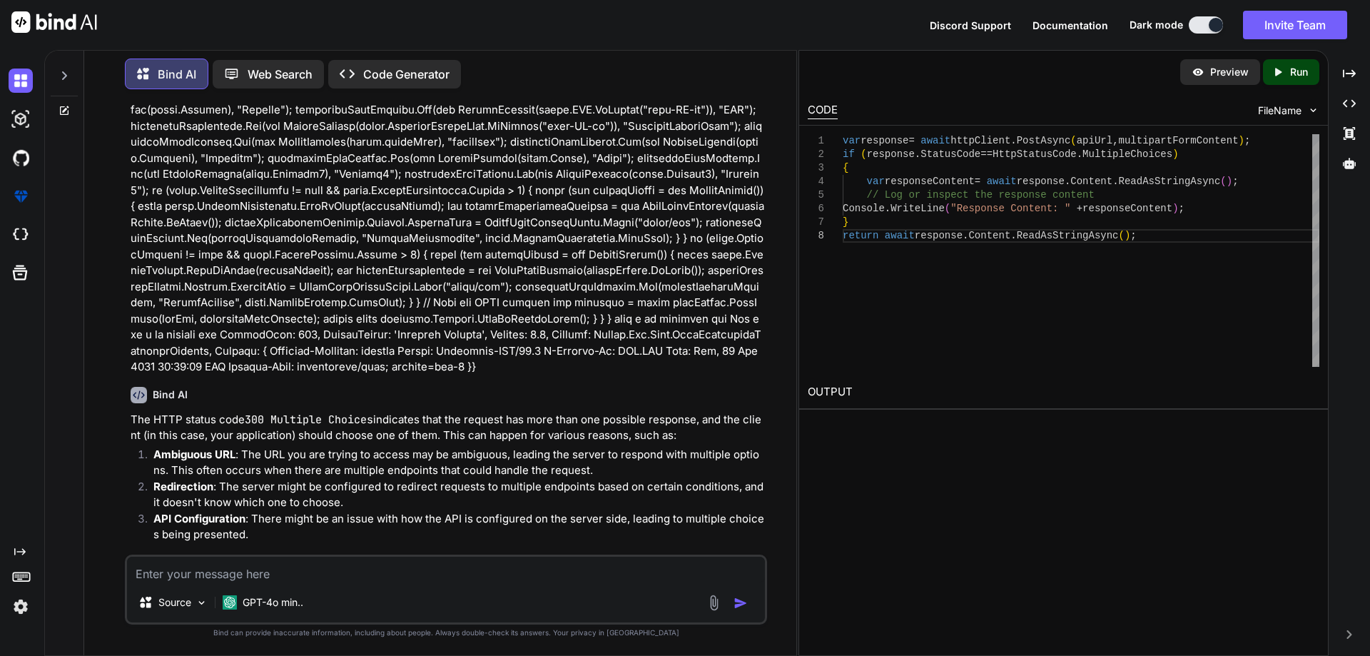
scroll to position [2384, 0]
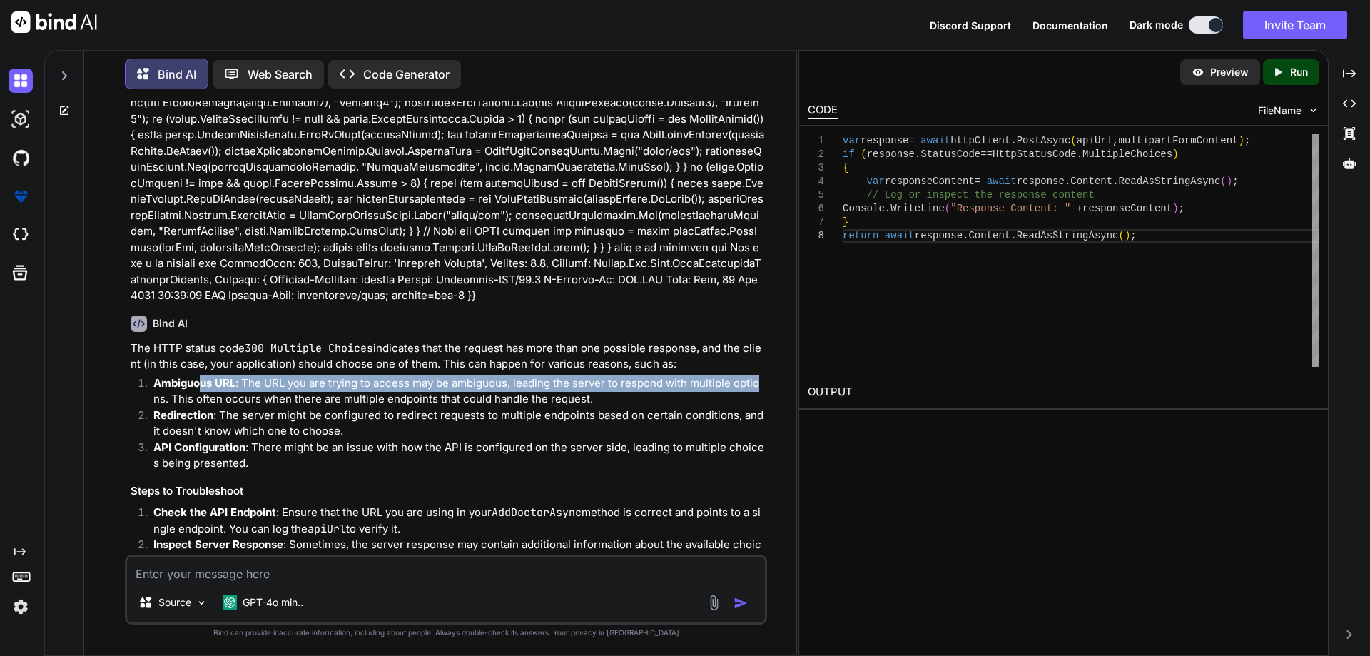
drag, startPoint x: 153, startPoint y: 329, endPoint x: 203, endPoint y: 324, distance: 50.2
click at [203, 375] on p "Ambiguous URL : The URL you are trying to access may be ambiguous, leading the …" at bounding box center [458, 391] width 611 height 32
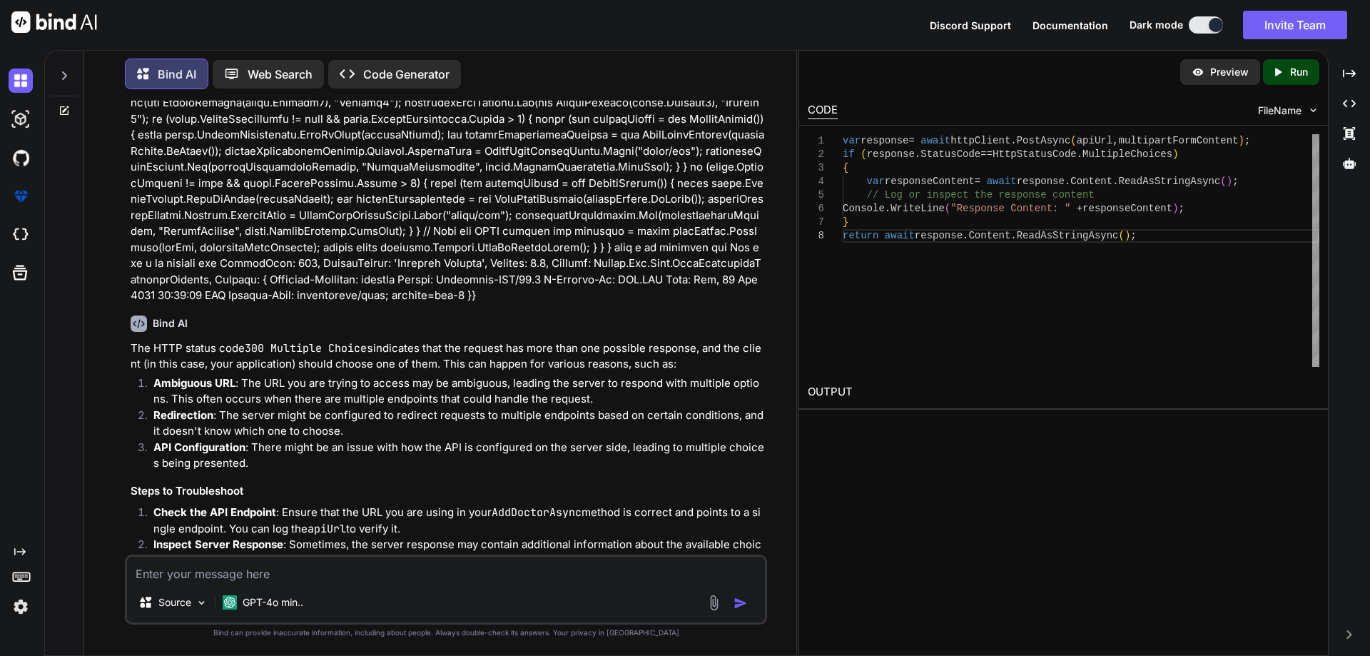
click at [157, 376] on strong "Ambiguous URL" at bounding box center [194, 383] width 82 height 14
drag, startPoint x: 156, startPoint y: 321, endPoint x: 236, endPoint y: 317, distance: 80.0
click at [236, 376] on strong "Ambiguous URL" at bounding box center [194, 383] width 82 height 14
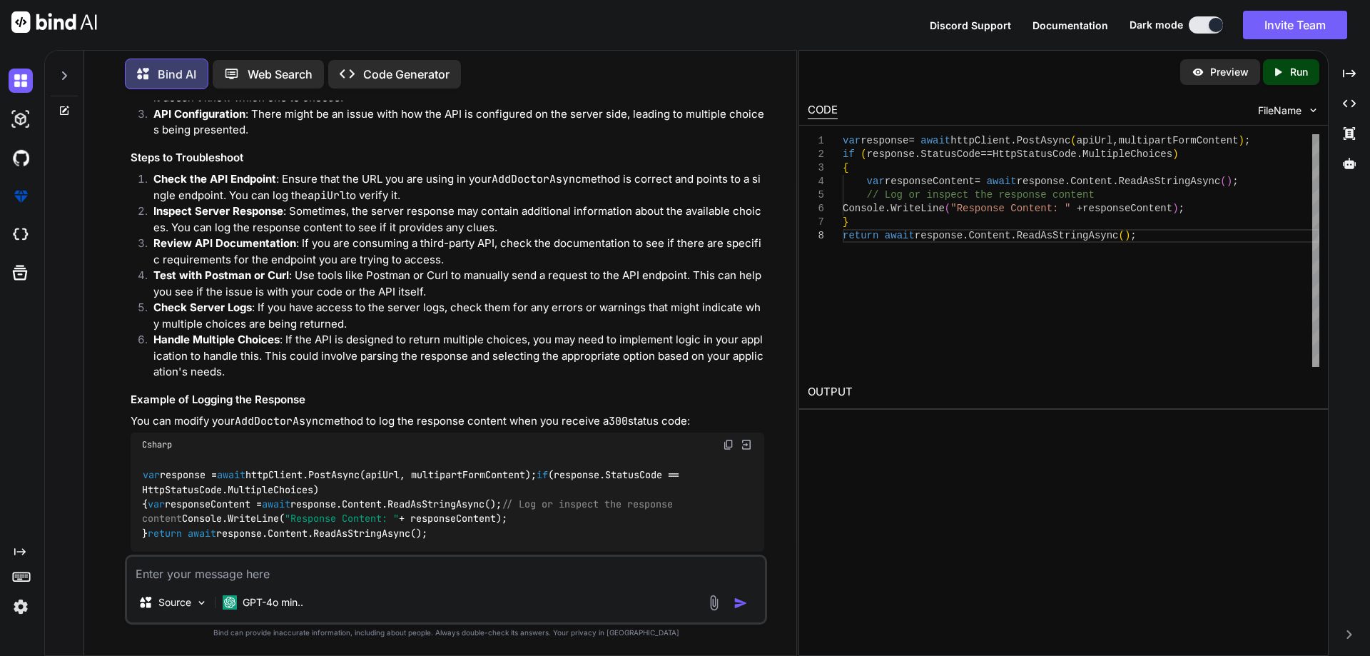
scroll to position [2783, 0]
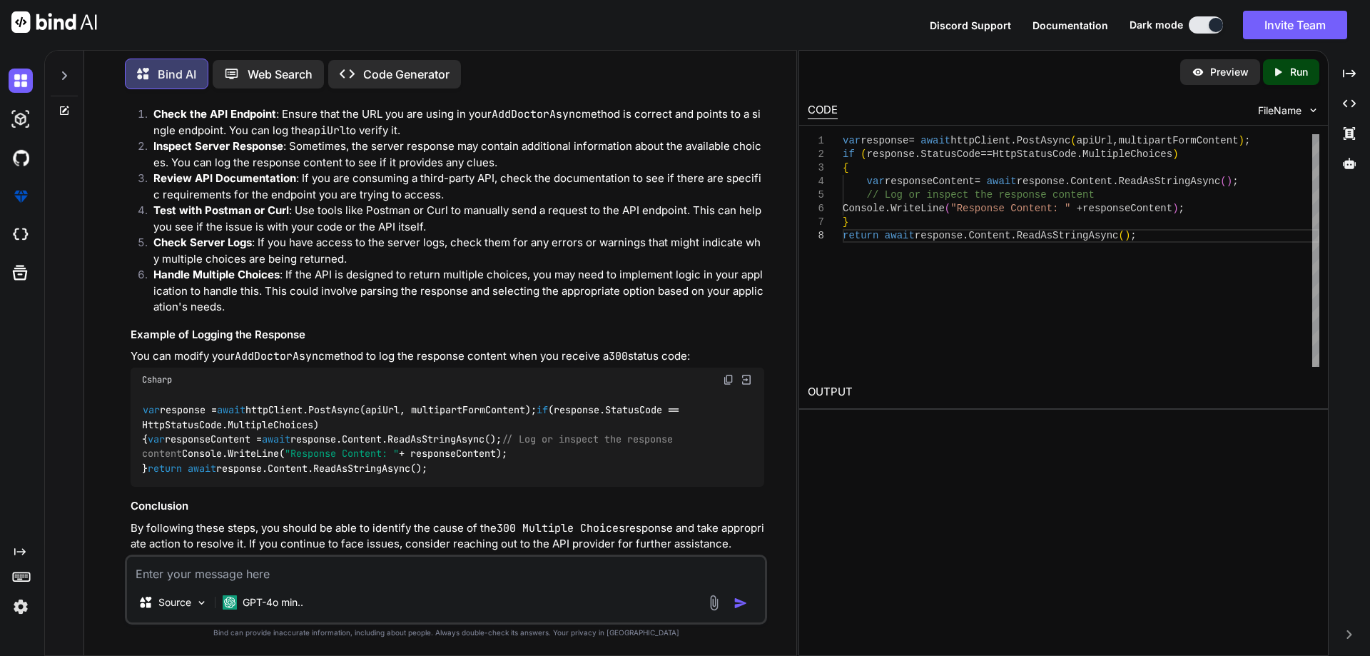
click at [275, 349] on code "AddDoctorAsync" at bounding box center [280, 356] width 90 height 14
drag, startPoint x: 727, startPoint y: 315, endPoint x: 659, endPoint y: 349, distance: 75.0
click at [729, 374] on img at bounding box center [728, 379] width 11 height 11
click at [231, 569] on textarea at bounding box center [446, 570] width 638 height 26
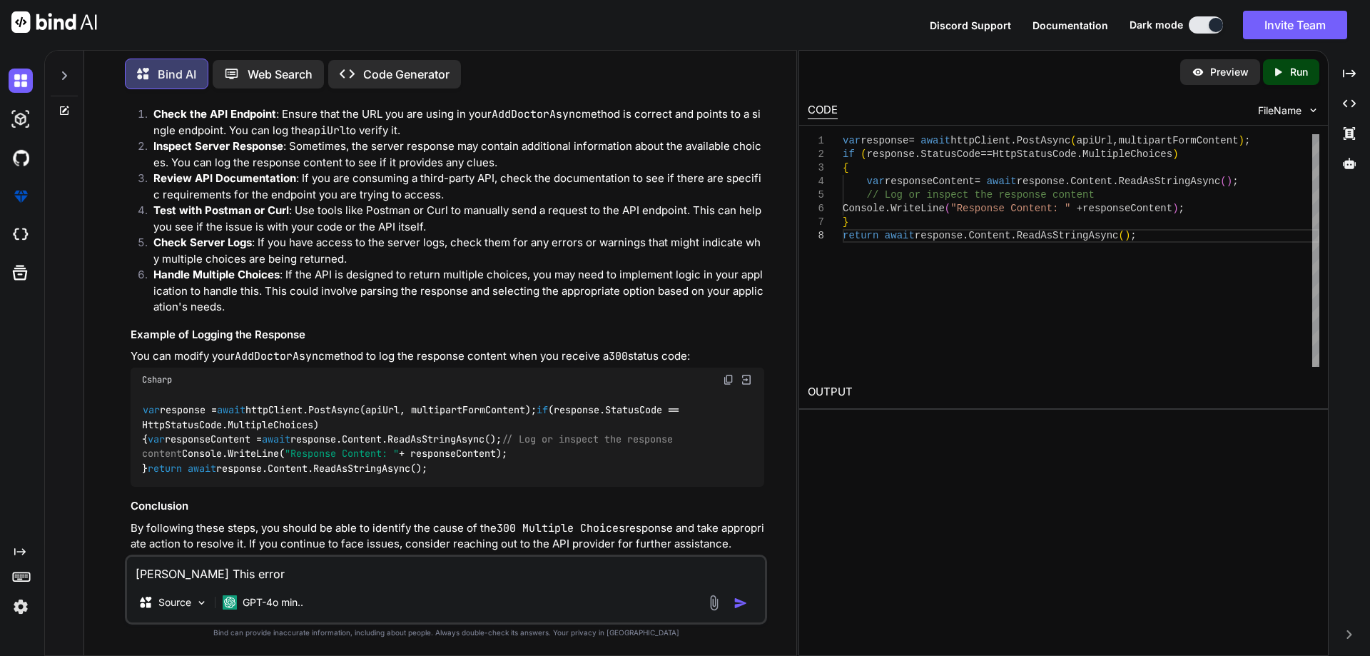
paste textarea "{StatusCode: 500, ReasonPhrase: 'Internal Server Error', Version: 1.1, Content:…"
type textarea "[PERSON_NAME] This error {StatusCode: 500, ReasonPhrase: 'Internal Server Error…"
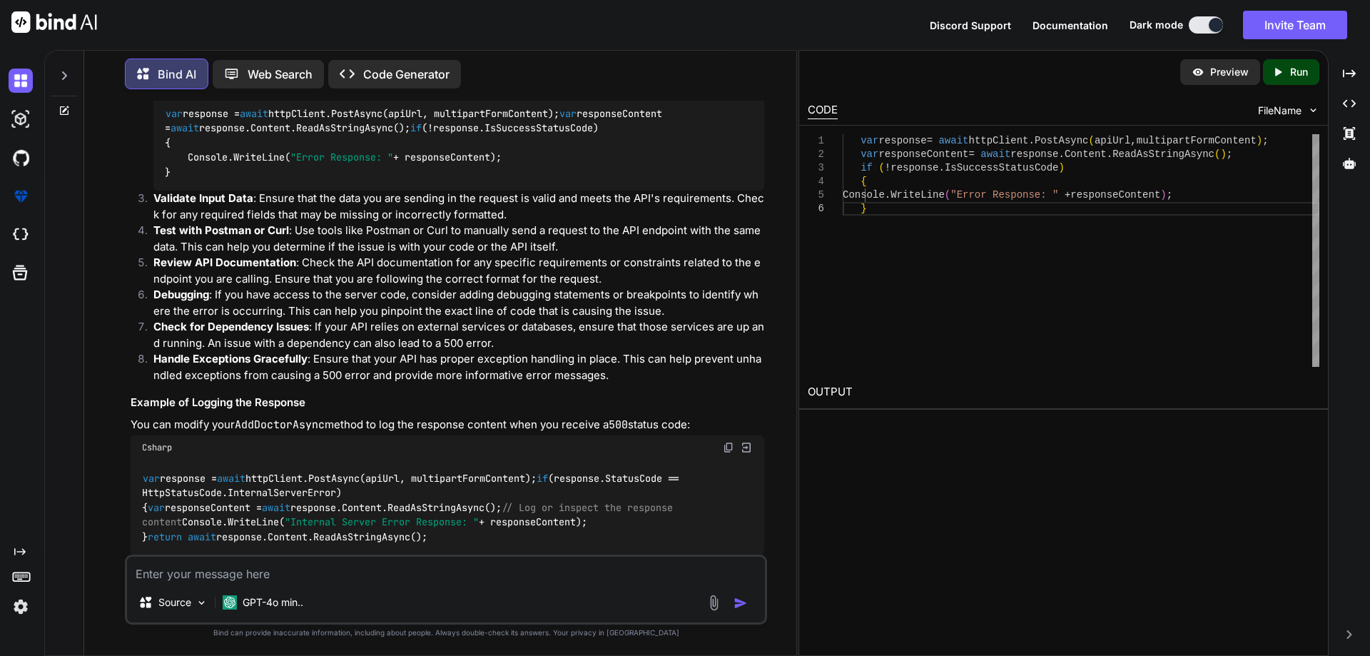
scroll to position [3694, 0]
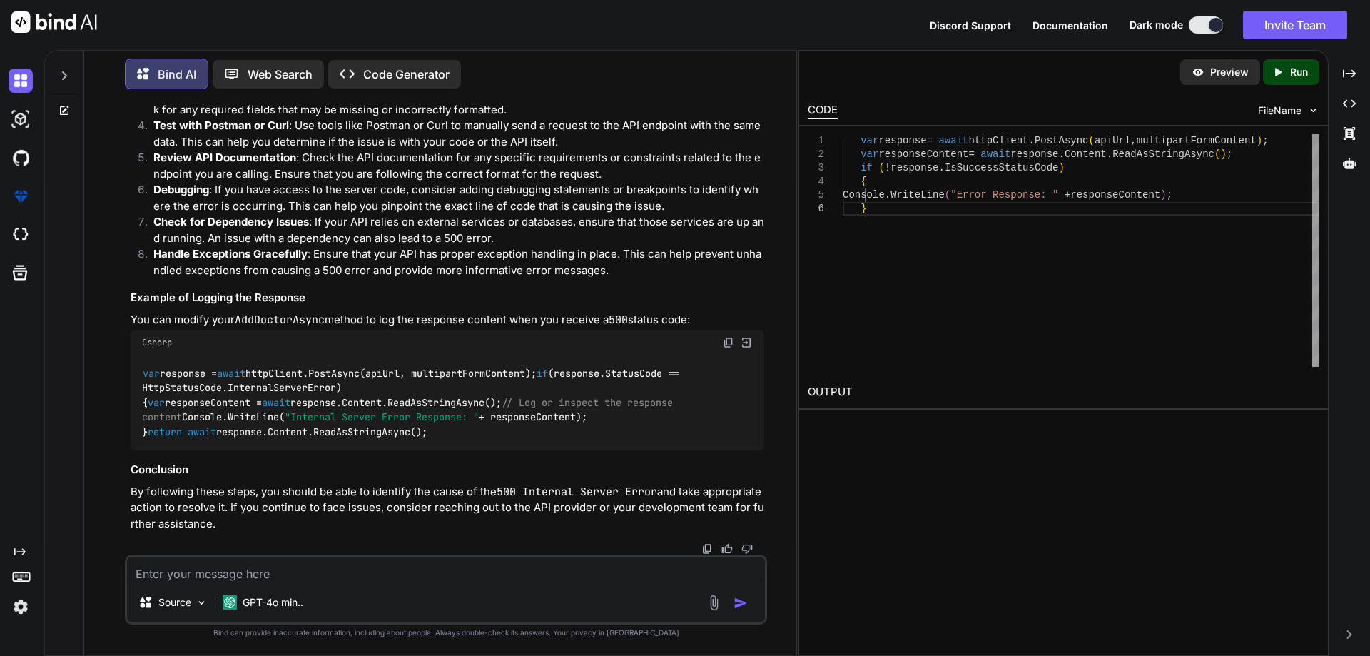
click at [239, 567] on textarea at bounding box center [446, 570] width 638 height 26
paste textarea "public async Task<UserRegistrationResponse> UserRegistration( [FromForm] UserRe…"
type textarea "public async Task<UserRegistrationResponse> UserRegistration( [FromForm] UserRe…"
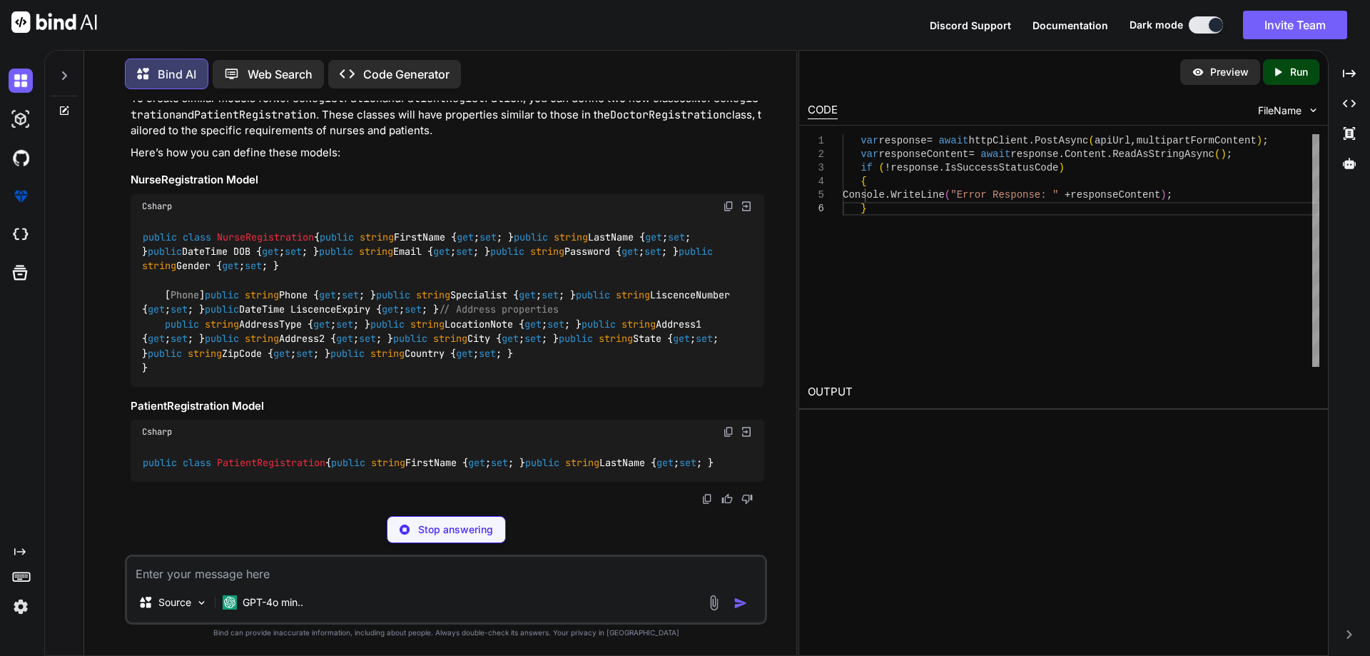
scroll to position [4654, 0]
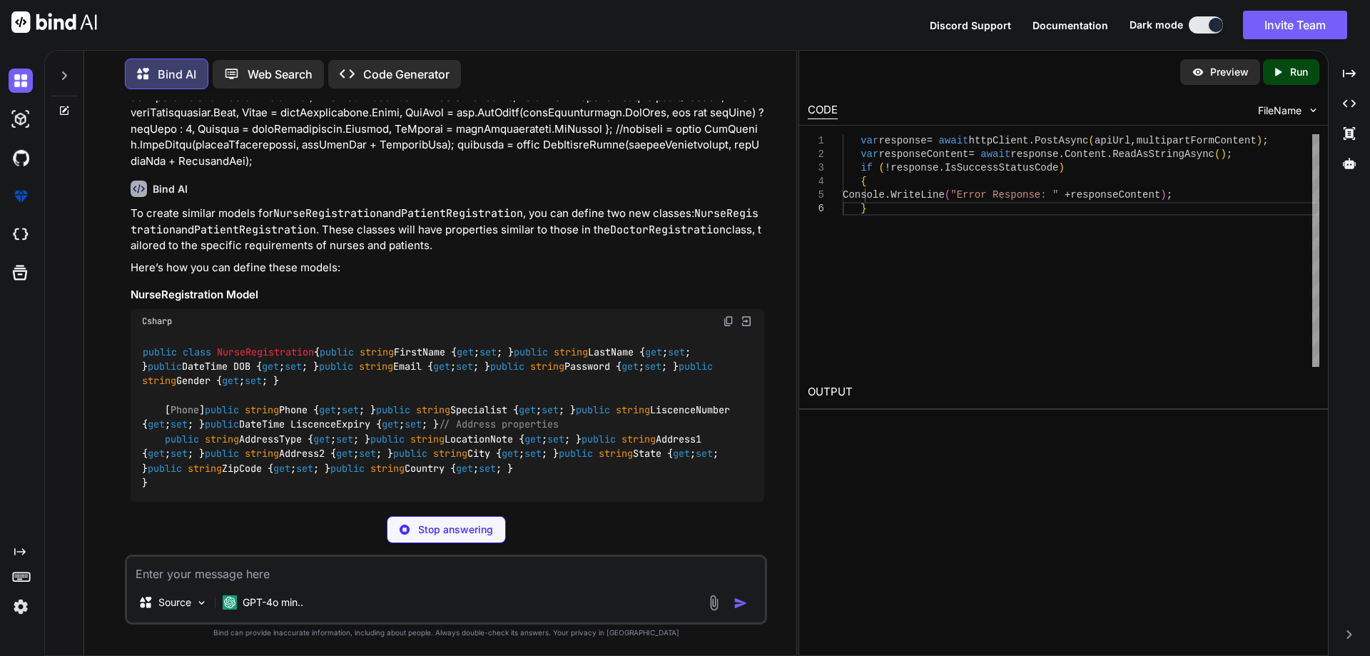
click at [227, 356] on span "NurseRegistration" at bounding box center [265, 351] width 97 height 13
copy span "NurseRegistration"
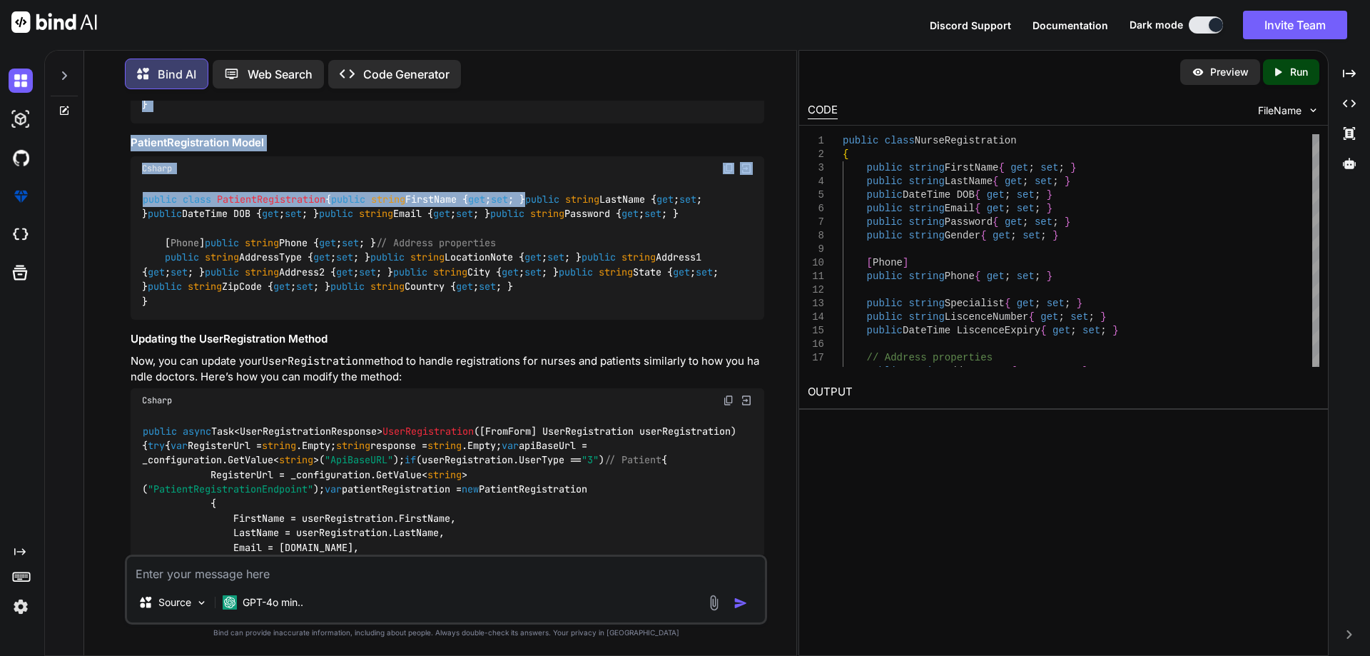
scroll to position [5038, 0]
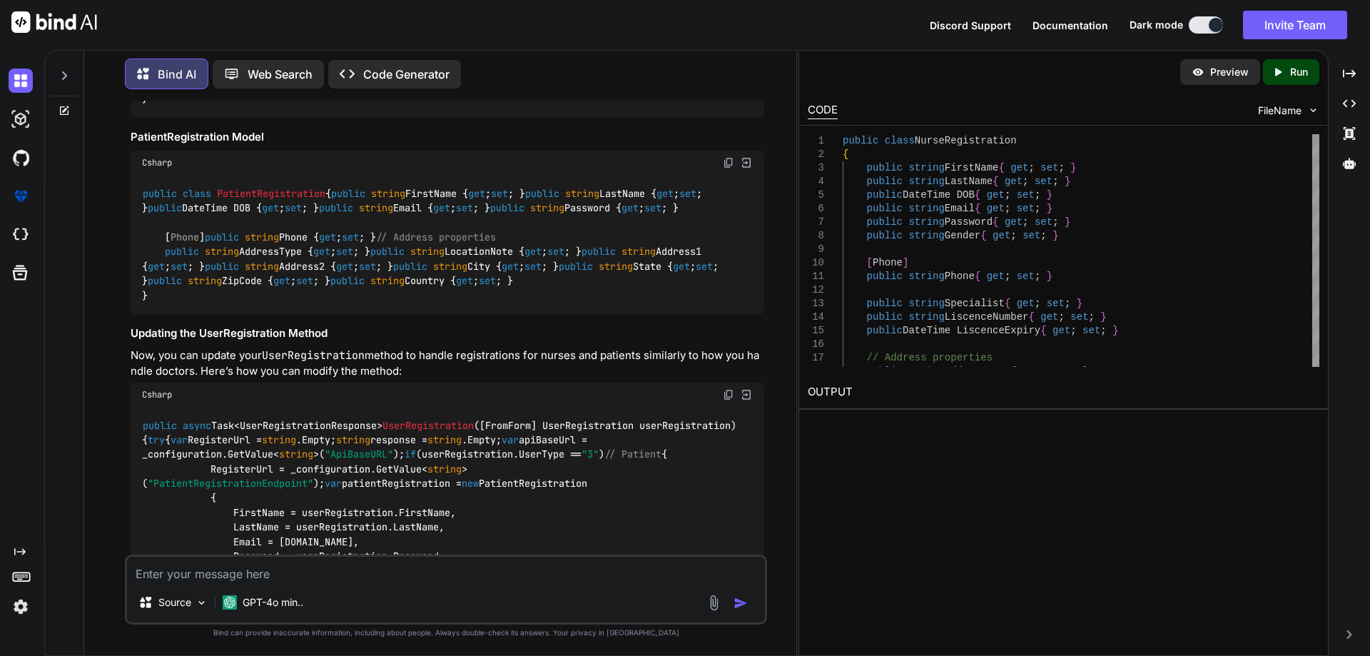
drag, startPoint x: 163, startPoint y: 248, endPoint x: 514, endPoint y: 321, distance: 358.0
click at [514, 118] on div "public class NurseRegistration { public string FirstName { get ; set ; } public…" at bounding box center [448, 33] width 634 height 168
copy code "public string FirstName { get ; set ; } public string LastName { get ; set ; } …"
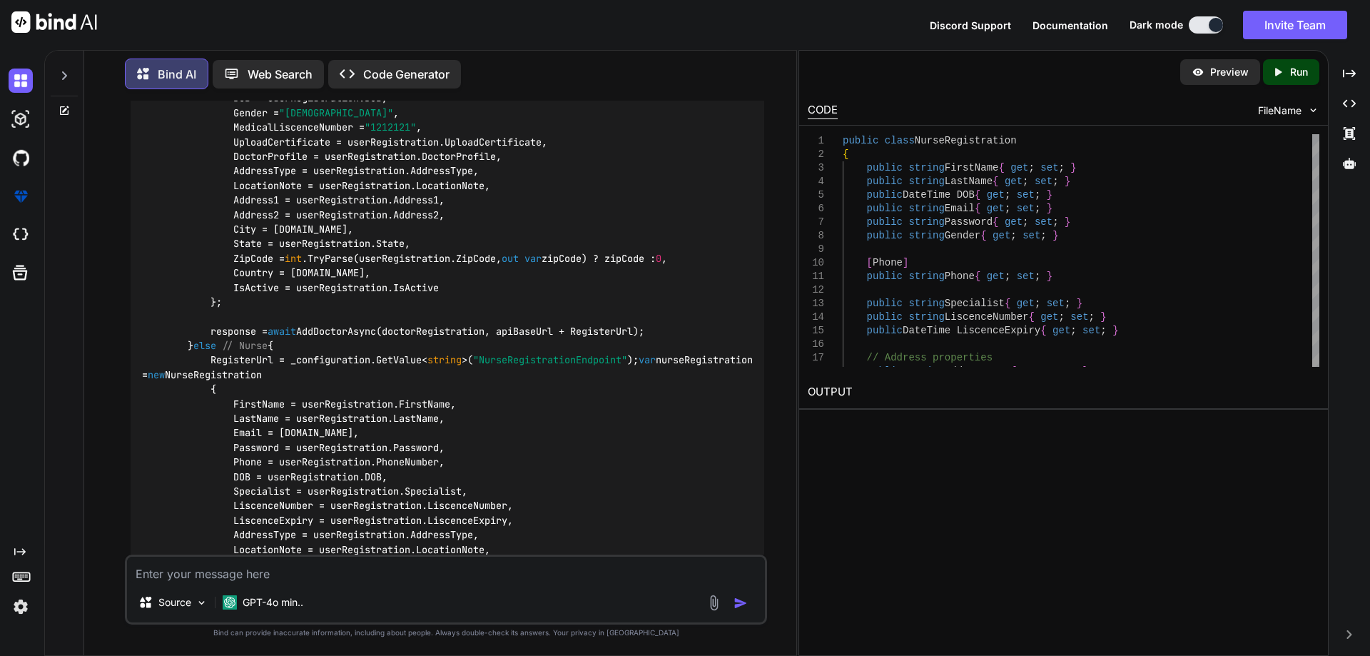
scroll to position [5823, 0]
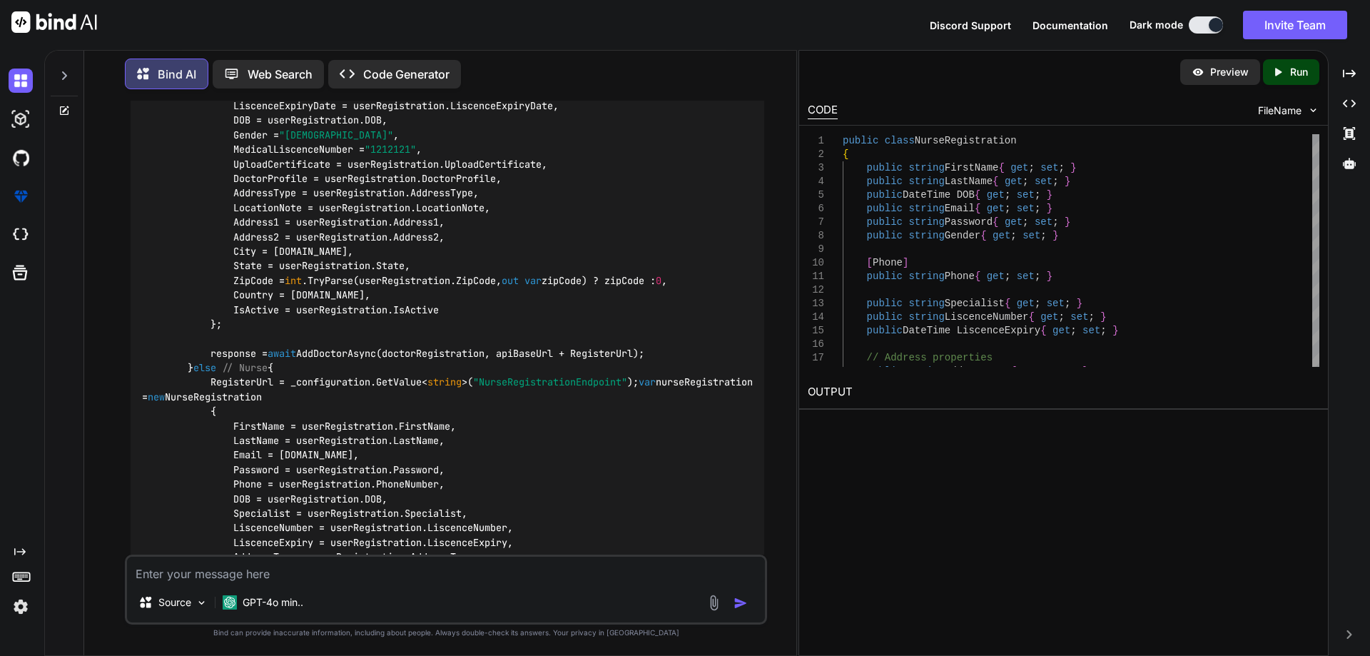
click at [268, 263] on code "public async Task<UserRegistrationResponse> UserRegistration ( [FromForm] UserR…" at bounding box center [450, 215] width 617 height 1165
copy code "patientRegistration"
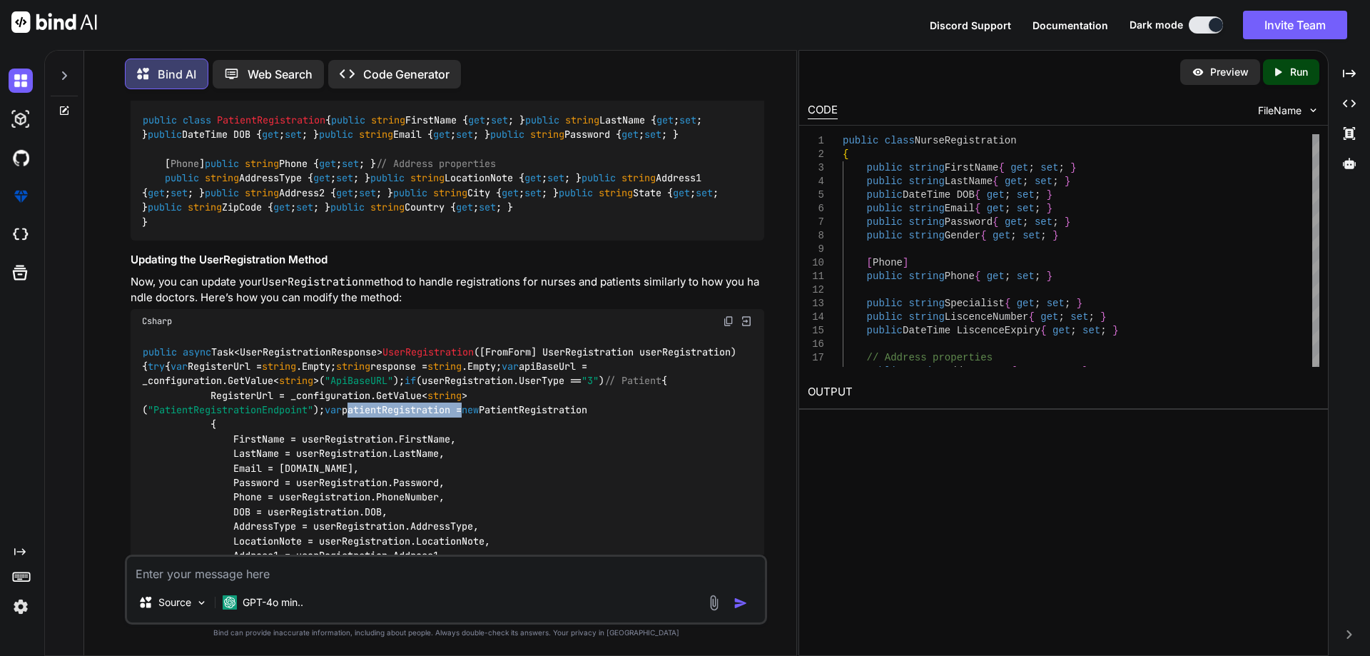
scroll to position [5109, 0]
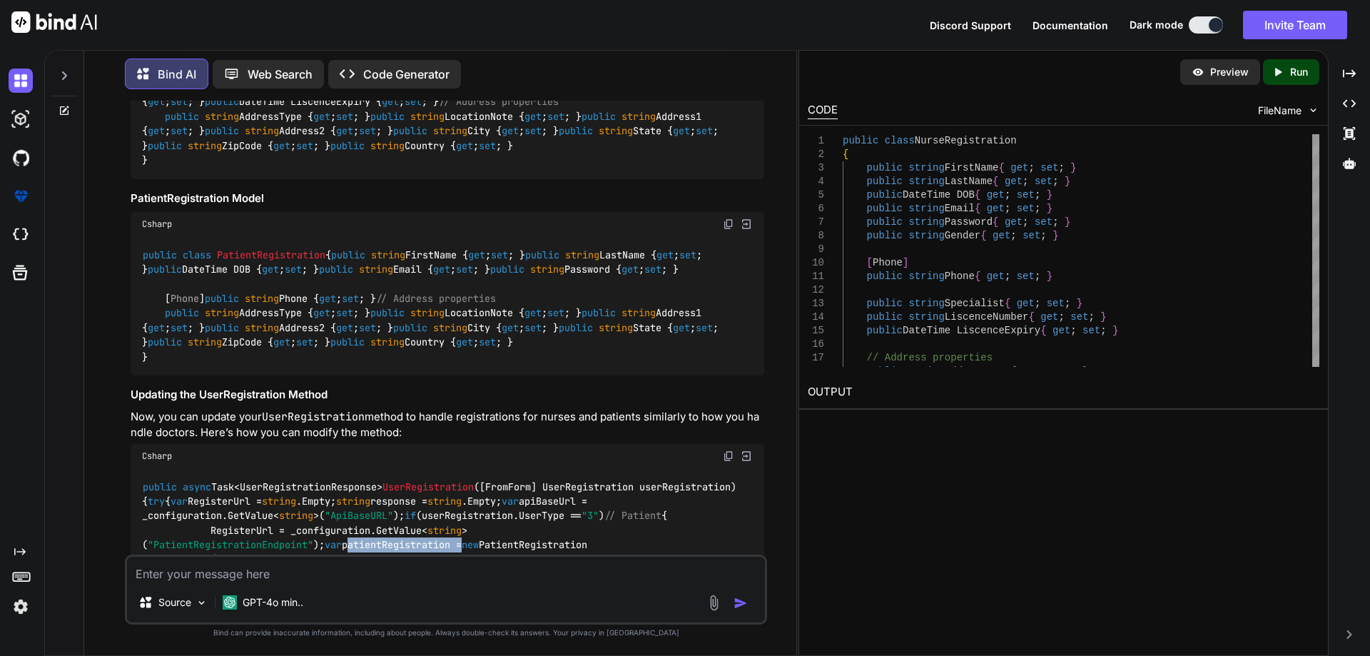
drag, startPoint x: 161, startPoint y: 388, endPoint x: 419, endPoint y: 442, distance: 263.3
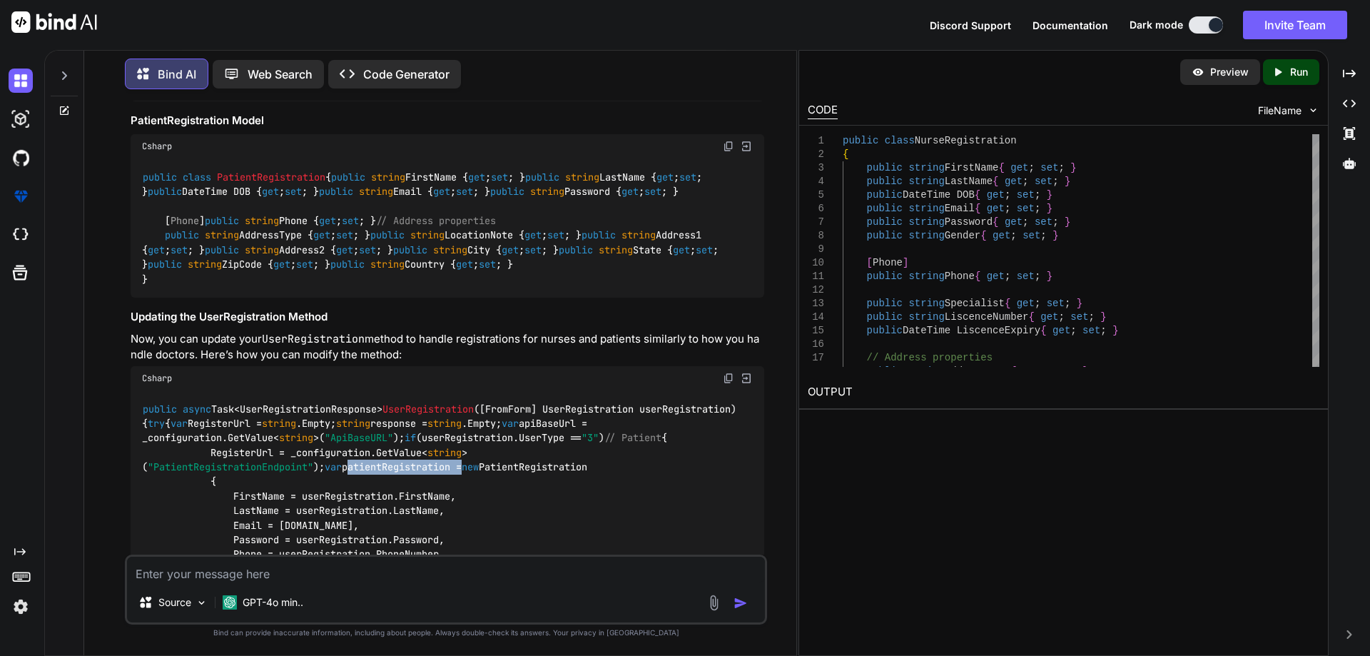
scroll to position [5191, 0]
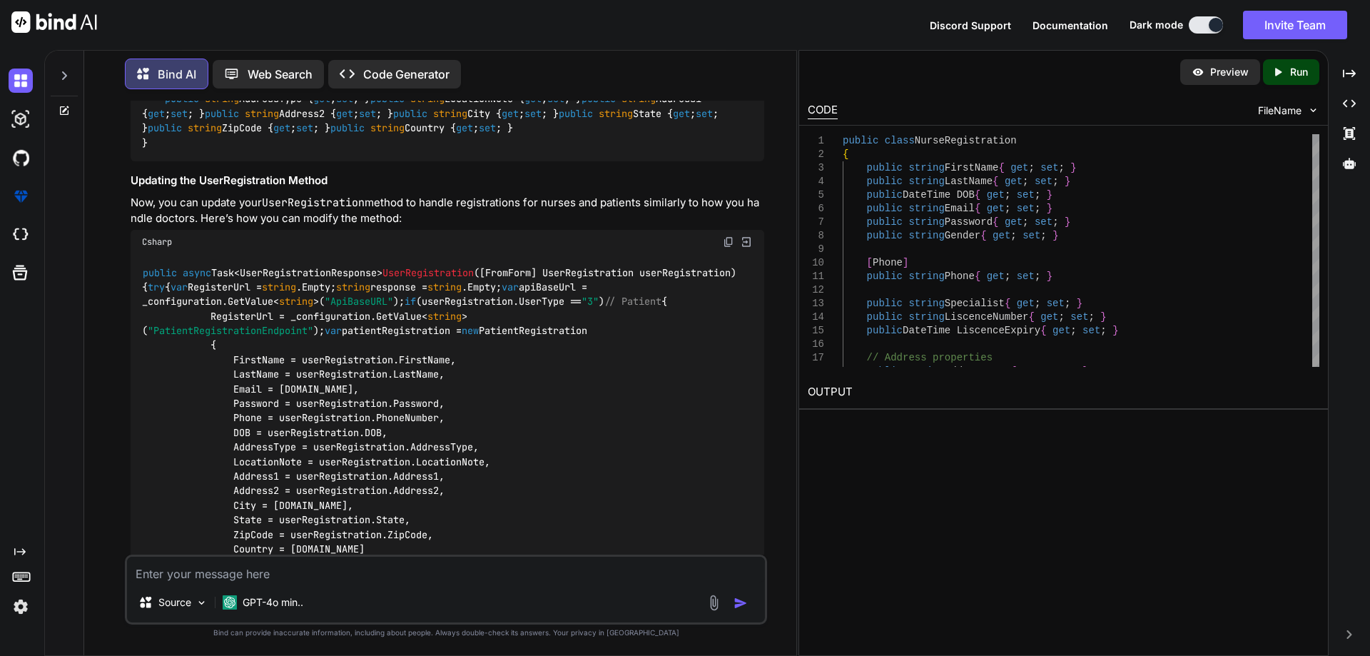
click at [148, 150] on code "public class PatientRegistration { public string FirstName { get ; set ; } publ…" at bounding box center [433, 92] width 582 height 116
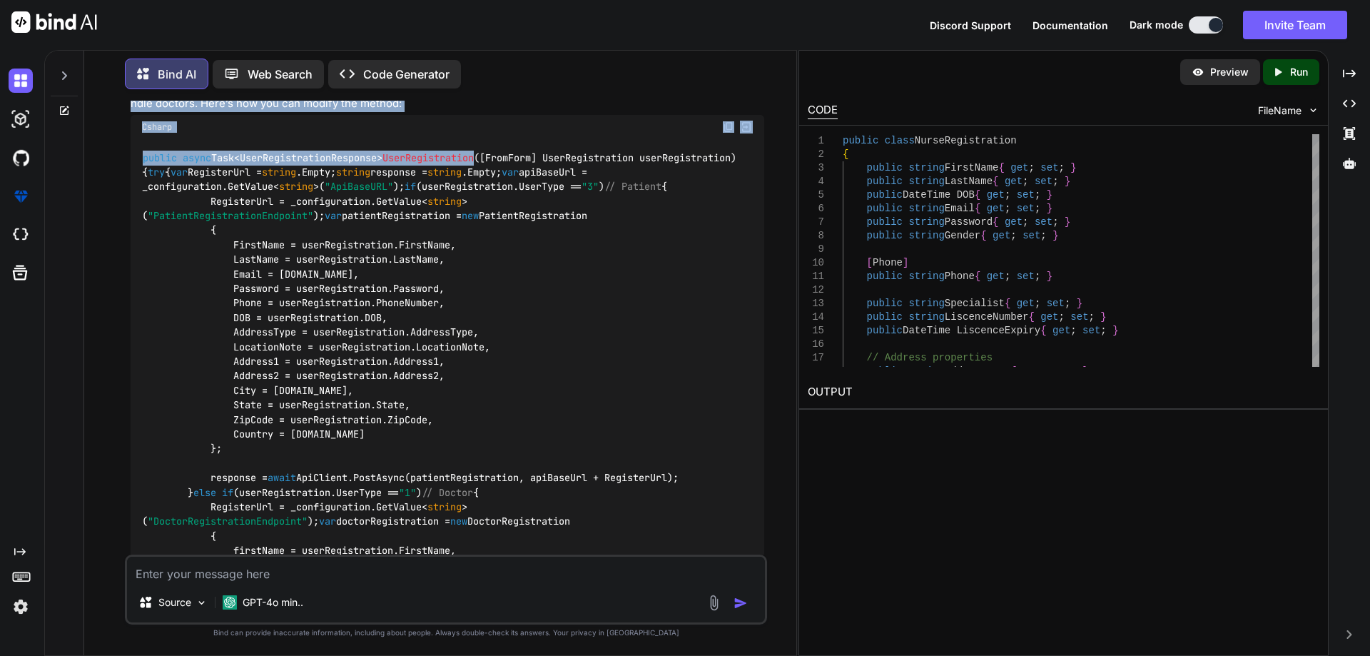
scroll to position [5383, 0]
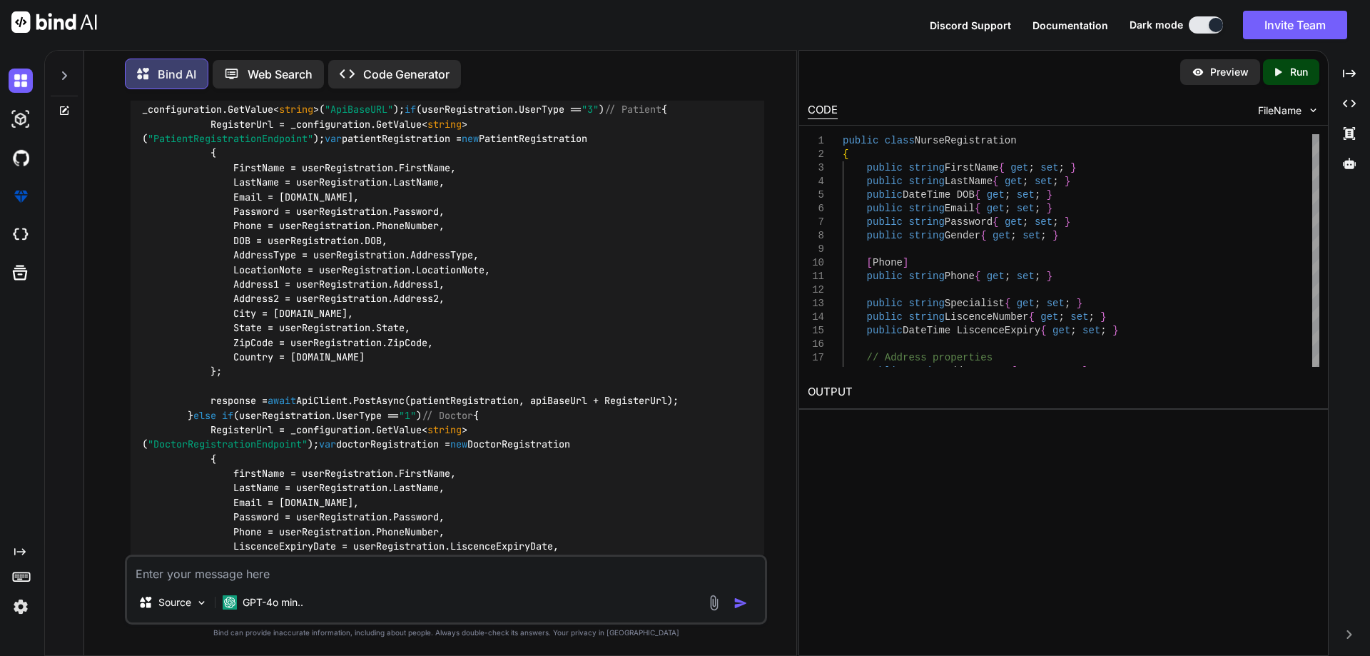
drag, startPoint x: 166, startPoint y: 306, endPoint x: 462, endPoint y: 365, distance: 301.9
copy code "public string FirstName { get ; set ; } public string LastName { get ; set ; } …"
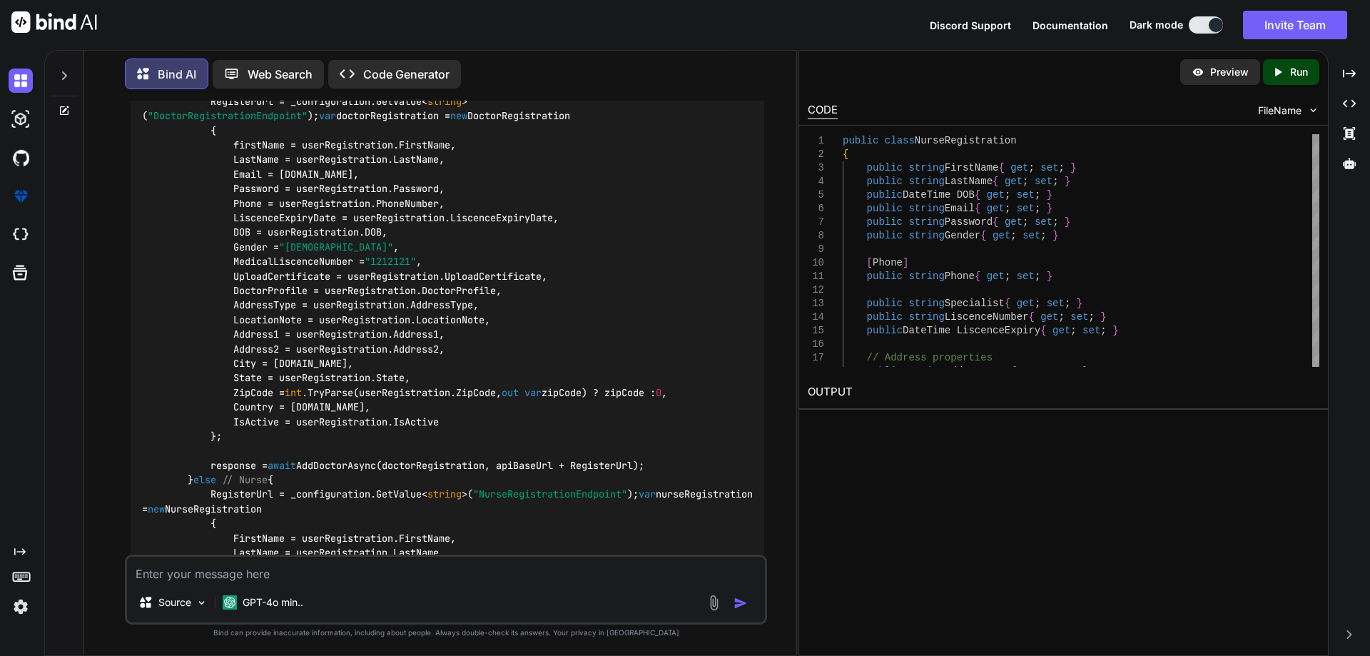
scroll to position [5687, 0]
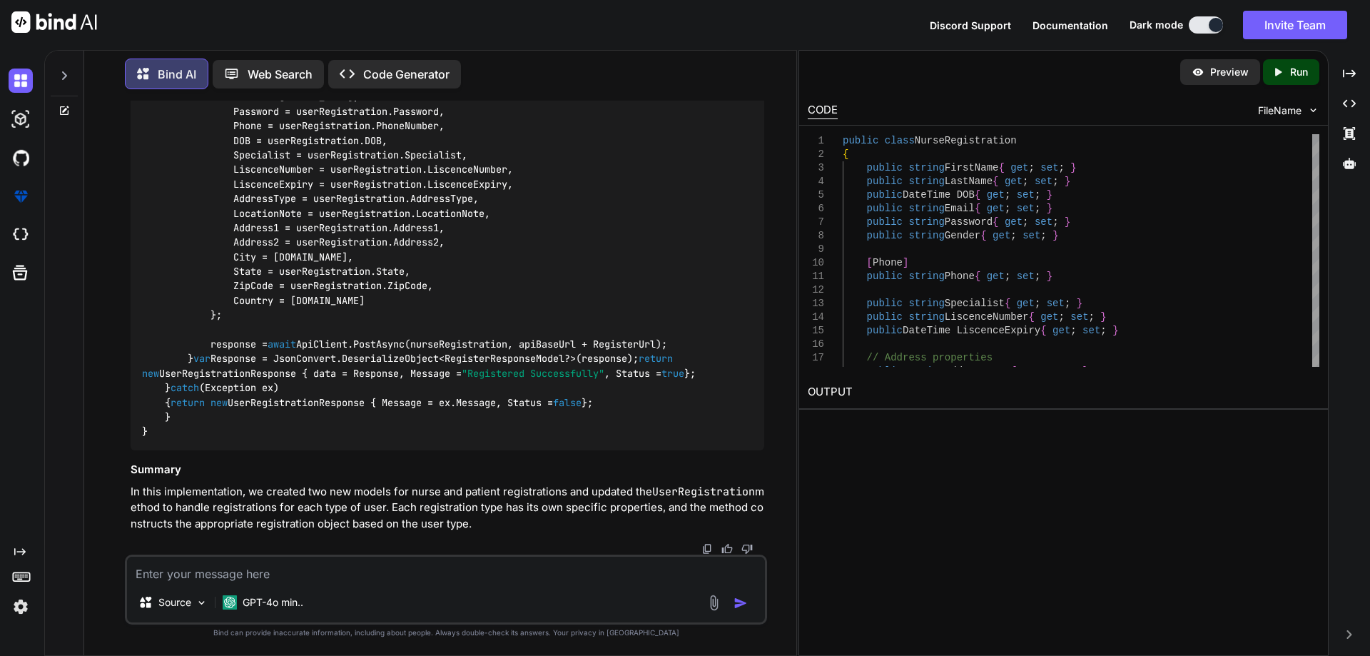
scroll to position [6900, 0]
click at [326, 571] on textarea at bounding box center [446, 570] width 638 height 26
paste textarea "public async Task<UserRegistrationResponse> UserRegistration([FromForm] UserReg…"
type textarea "public async Task<UserRegistrationResponse> UserRegistration([FromForm] UserReg…"
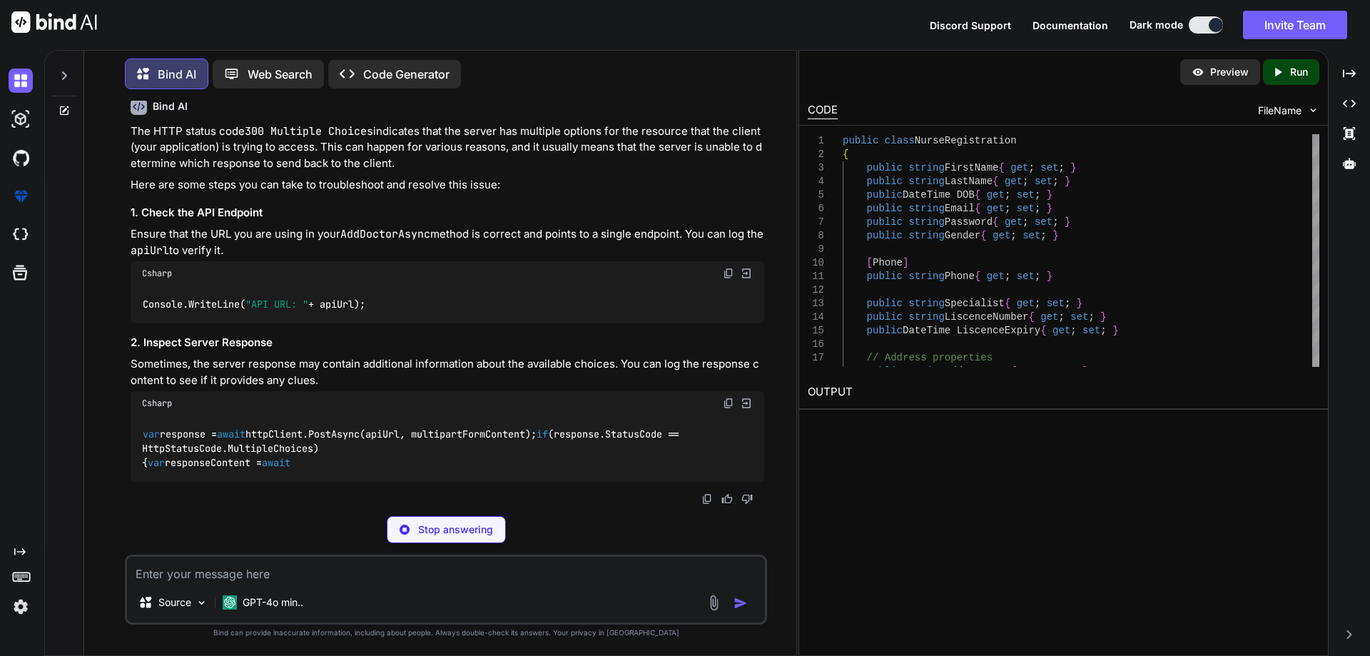
scroll to position [8269, 0]
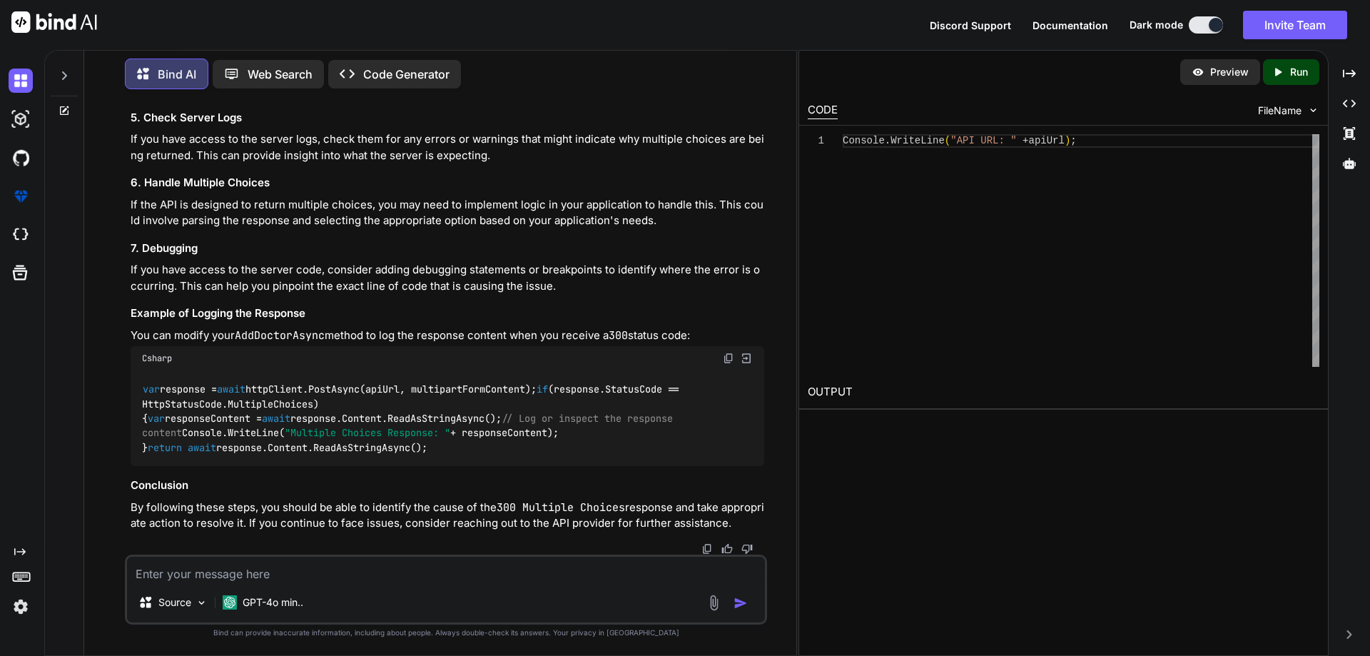
drag, startPoint x: 269, startPoint y: 201, endPoint x: 423, endPoint y: 197, distance: 154.2
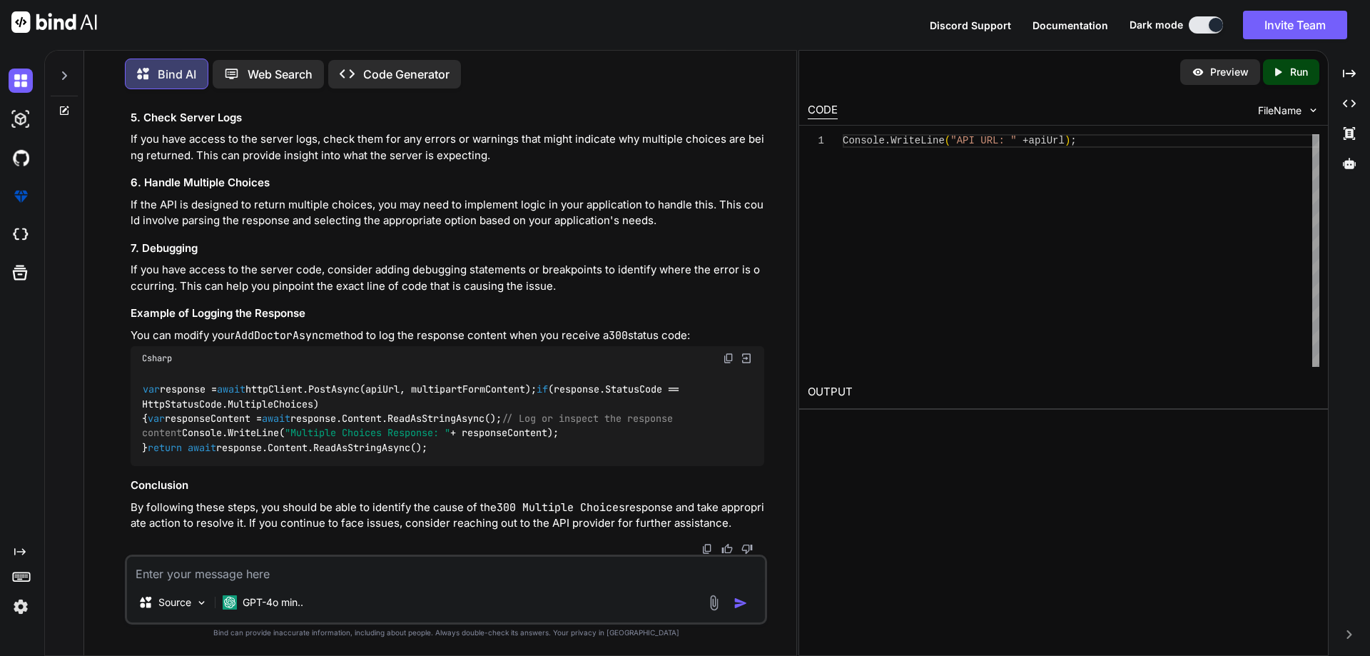
drag, startPoint x: 337, startPoint y: 225, endPoint x: 512, endPoint y: 228, distance: 174.9
drag, startPoint x: 160, startPoint y: 311, endPoint x: 263, endPoint y: 300, distance: 104.0
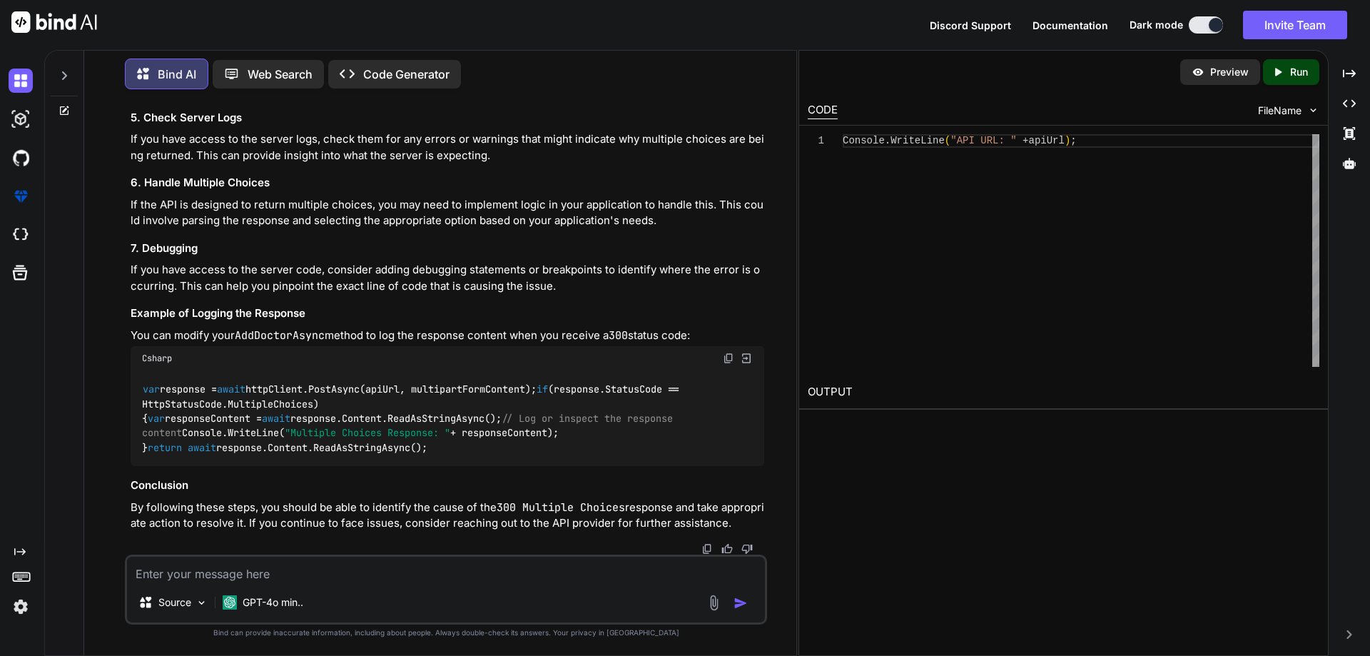
drag, startPoint x: 150, startPoint y: 373, endPoint x: 340, endPoint y: 370, distance: 190.6
drag, startPoint x: 138, startPoint y: 277, endPoint x: 193, endPoint y: 275, distance: 54.3
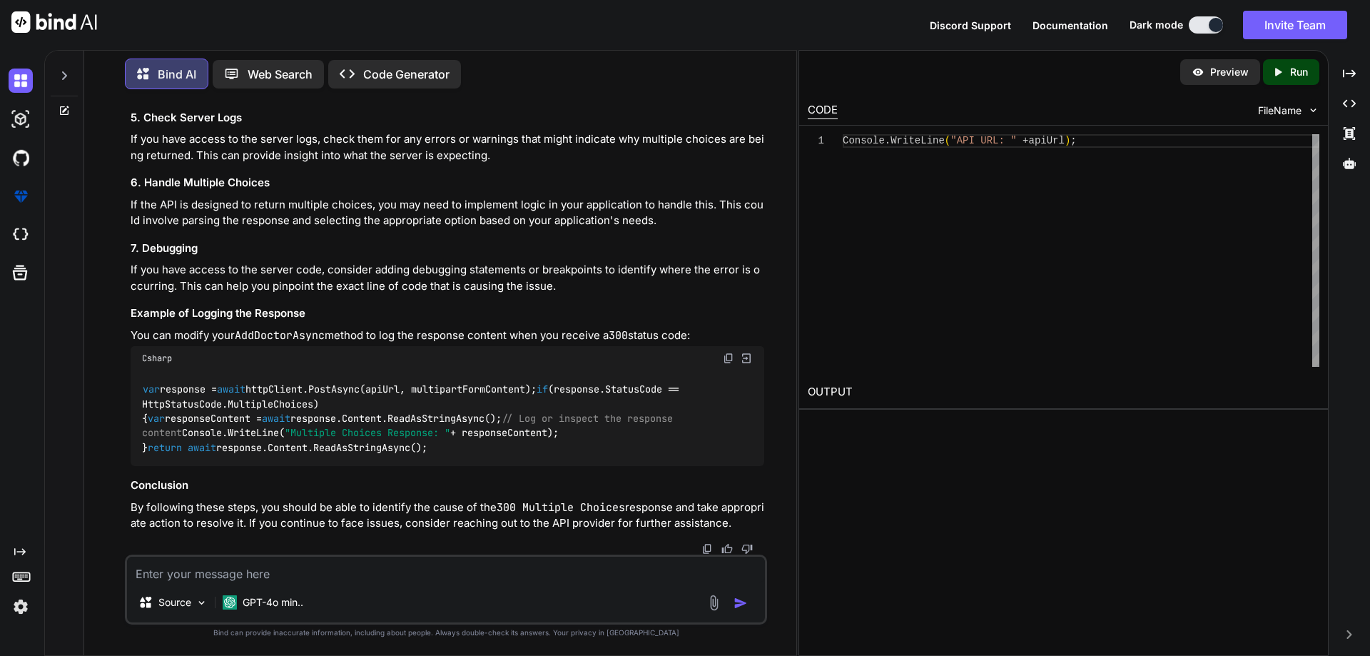
click at [193, 98] on p "Use tools like Postman or Curl to manually send a request to the API endpoint. …" at bounding box center [448, 82] width 634 height 32
